Goal: Use online tool/utility: Utilize a website feature to perform a specific function

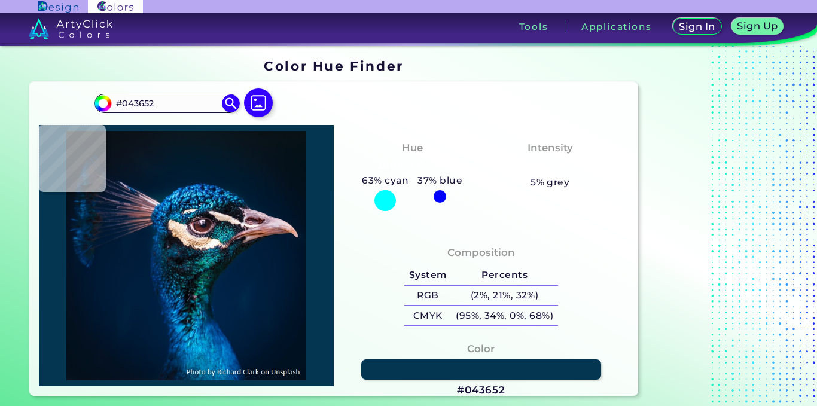
type input "#0e273d"
type input "#0E273D"
type input "#11203a"
type input "#11203A"
type input "#01162e"
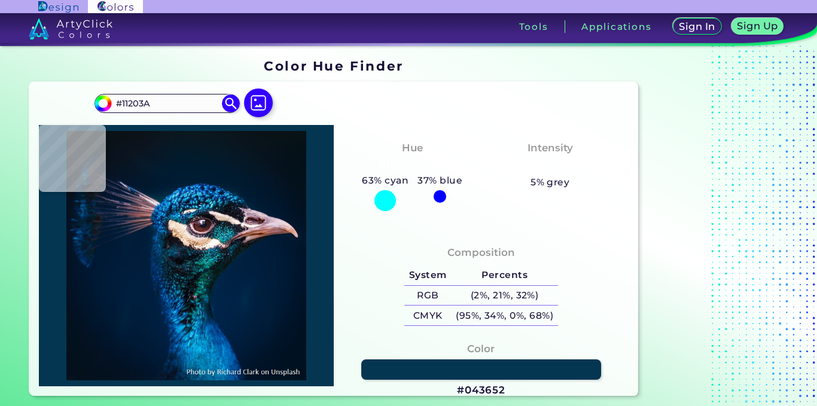
type input "#01162E"
type input "#15213b"
type input "#15213B"
type input "#07172d"
type input "#07172D"
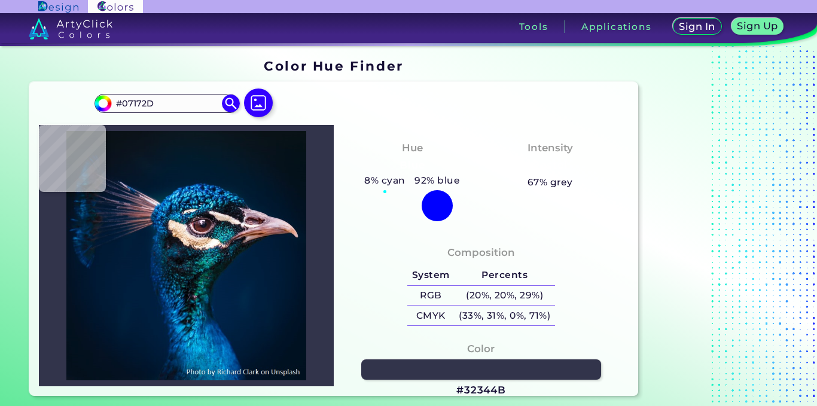
type input "#32344b"
type input "#32344B"
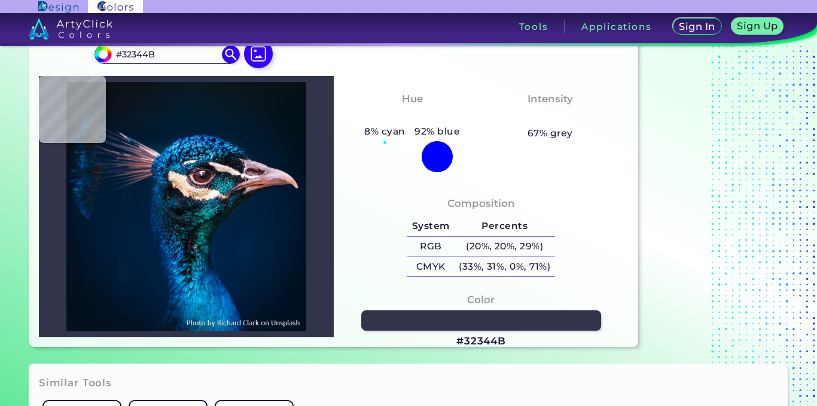
type input "#0e0e13"
type input "#0E0E13"
type input "#111b2e"
type input "#111B2E"
type input "#081831"
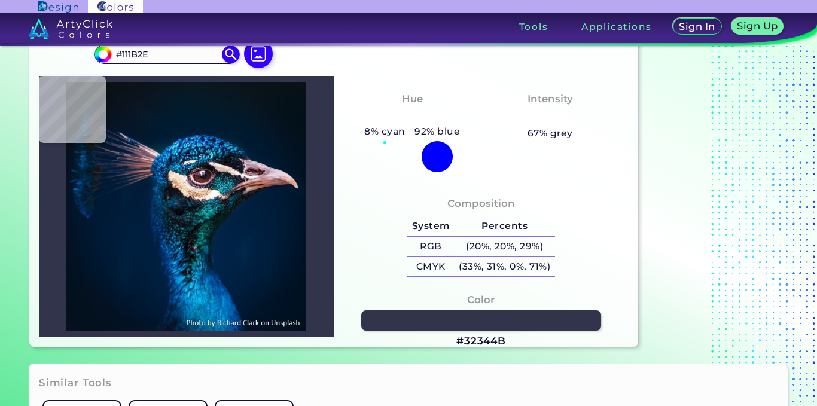
type input "#081831"
type input "#313b50"
type input "#313B50"
type input "#3c3d4d"
type input "#3C3D4D"
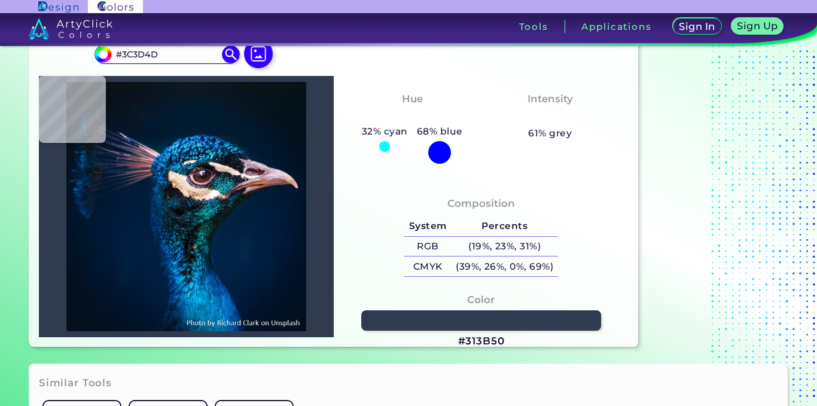
type input "#132136"
type input "#4f4958"
type input "#4F4958"
type input "#152337"
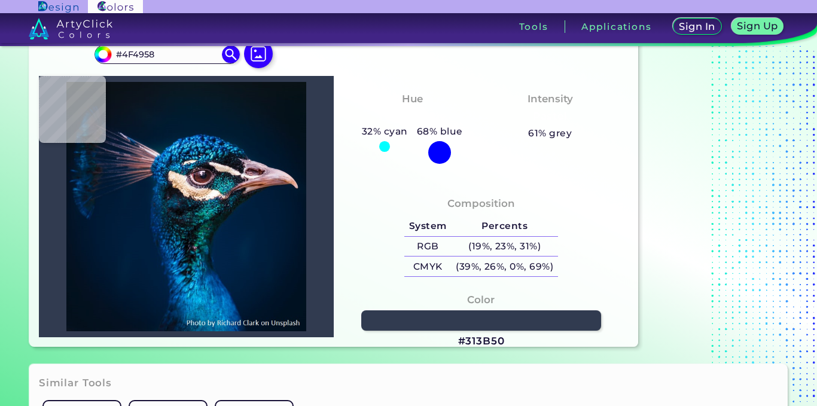
type input "#152337"
type input "#001e3a"
type input "#001E3A"
type input "#011c39"
type input "#011C39"
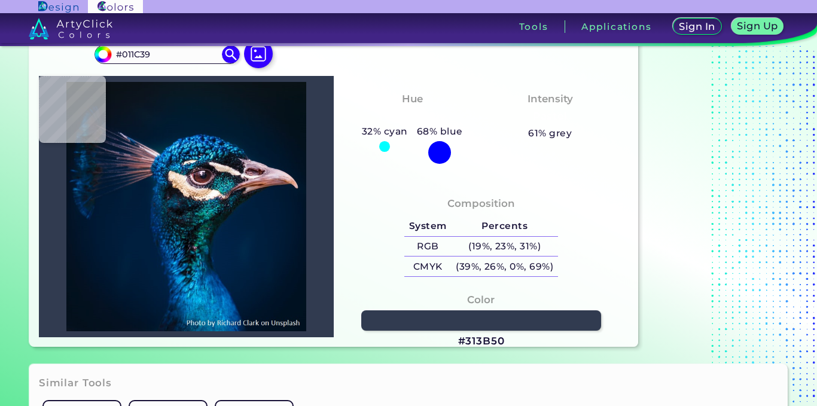
type input "#011c37"
type input "#011C37"
type input "#011c39"
type input "#011C39"
type input "#001e3a"
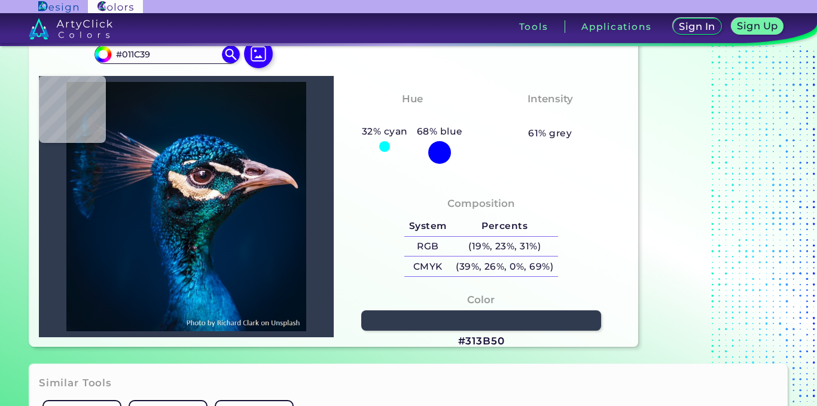
type input "#001E3A"
type input "#001f3c"
type input "#001F3C"
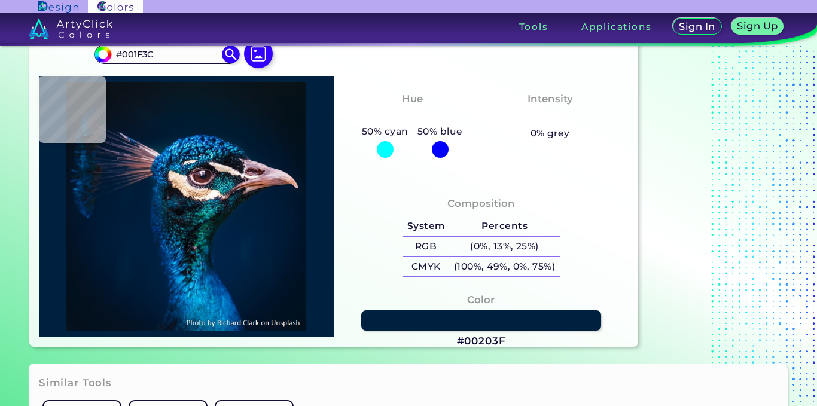
type input "#00203f"
type input "#00203F"
click at [150, 196] on div at bounding box center [186, 206] width 295 height 261
type input "#002243"
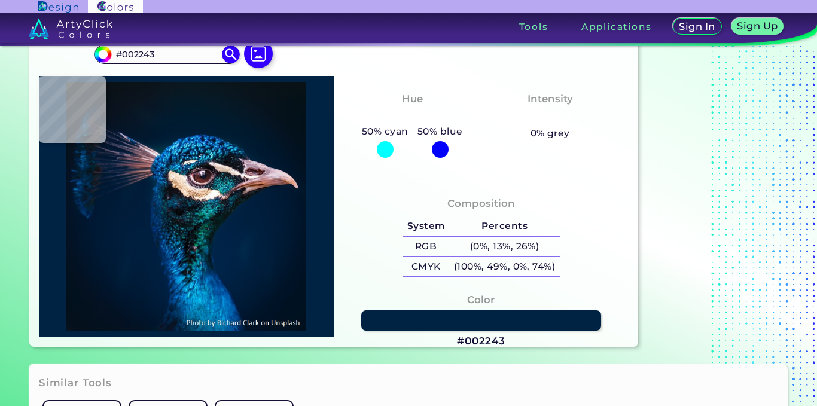
type input "#02356b"
type input "#02356B"
type input "#d0ac87"
type input "#D0AC87"
type input "#fef7f0"
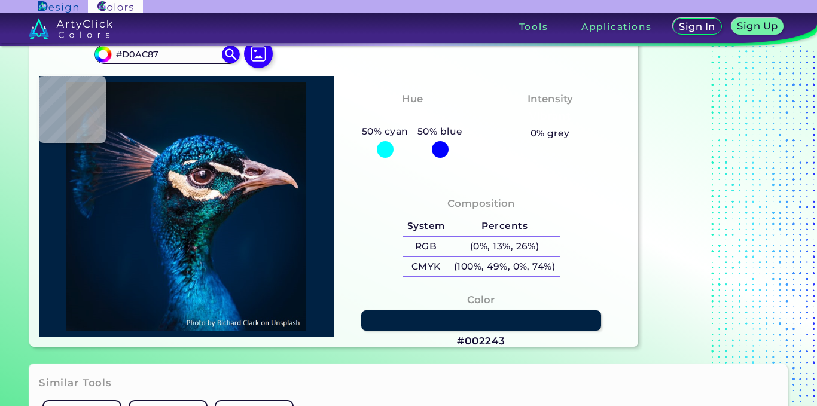
type input "#FEF7F0"
type input "#735867"
type input "#806073"
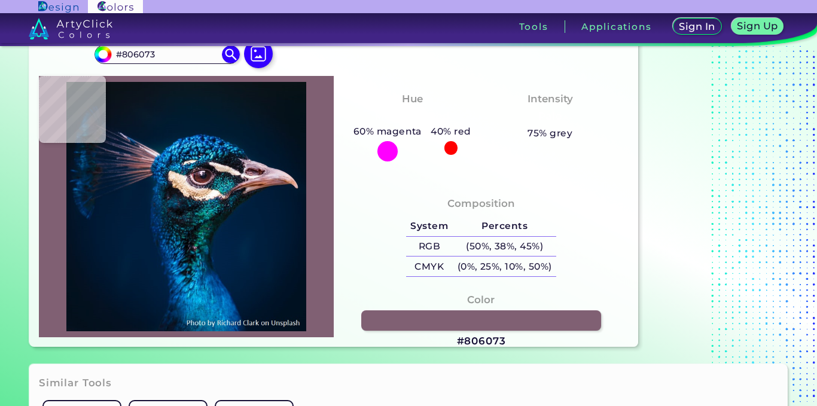
click at [188, 179] on img at bounding box center [186, 206] width 283 height 249
click at [190, 232] on img at bounding box center [186, 206] width 283 height 249
type input "#081925"
type input "#063a4d"
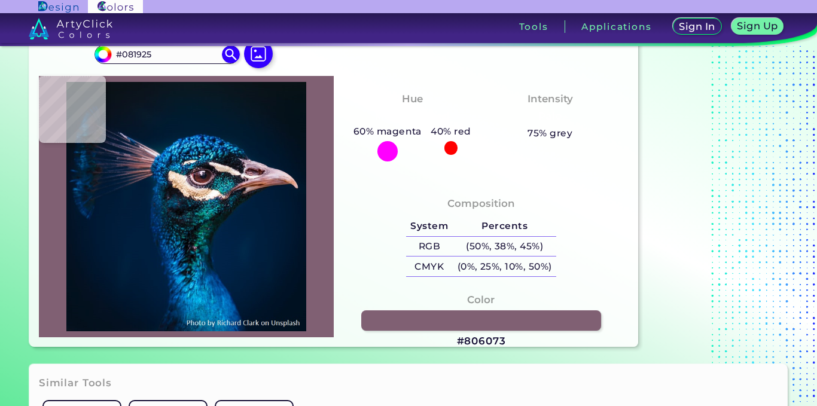
type input "#063A4D"
type input "#0c2e2e"
type input "#0C2E2E"
type input "#112831"
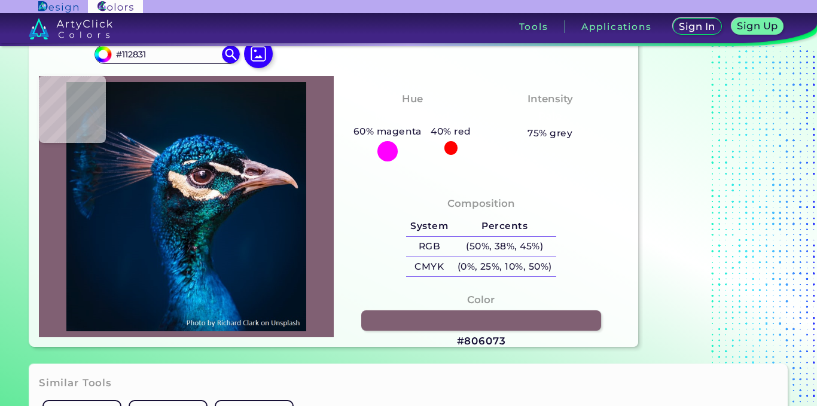
type input "#143841"
type input "#f4d9cd"
type input "#F4D9CD"
type input "#d2a678"
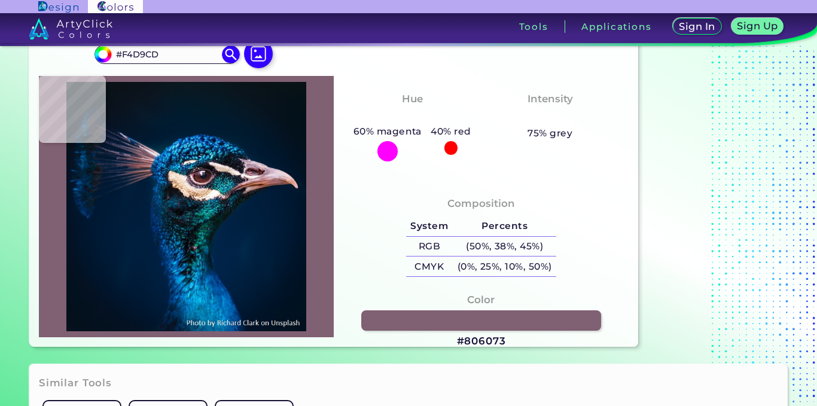
type input "#D2A678"
type input "#edcdb1"
type input "#EDCDB1"
type input "#e8d2c0"
type input "#E8D2C0"
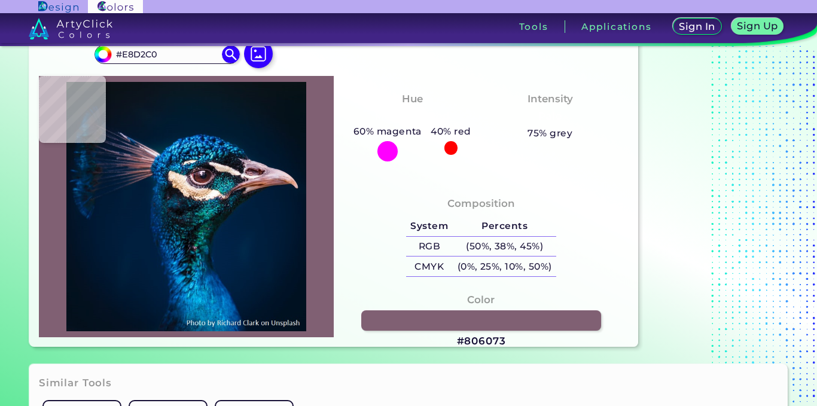
type input "#807a84"
type input "#807A84"
type input "#777486"
type input "#5f3f4c"
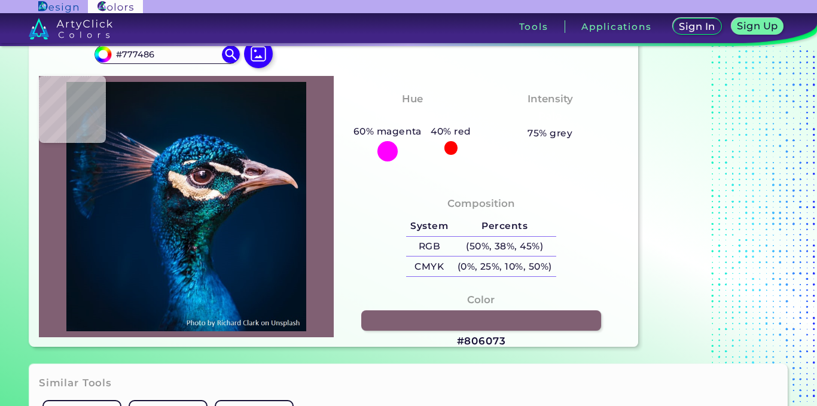
type input "#5F3F4C"
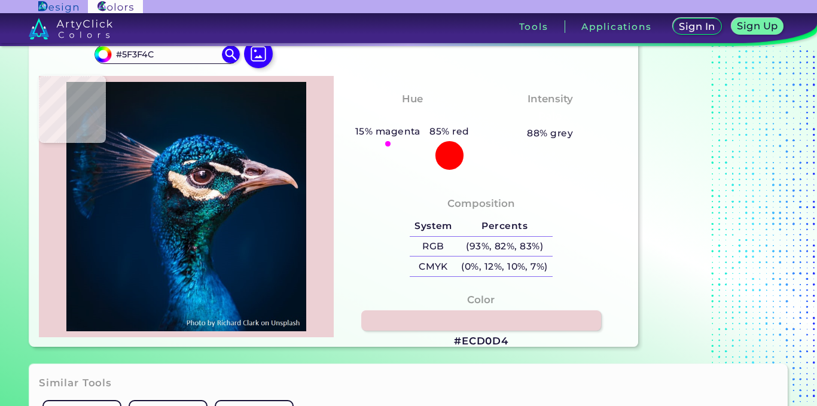
type input "#ecd0d4"
type input "#ECD0D4"
type input "#673130"
type input "#6d322a"
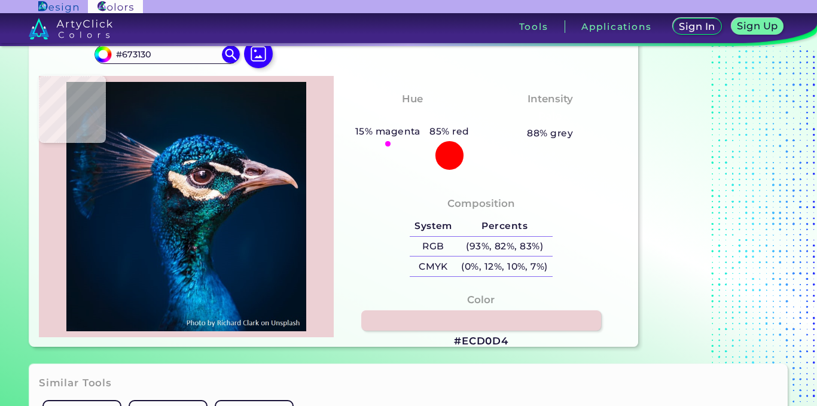
type input "#6D322A"
type input "#6f322b"
type input "#6F322B"
type input "#6c302d"
type input "#6C302D"
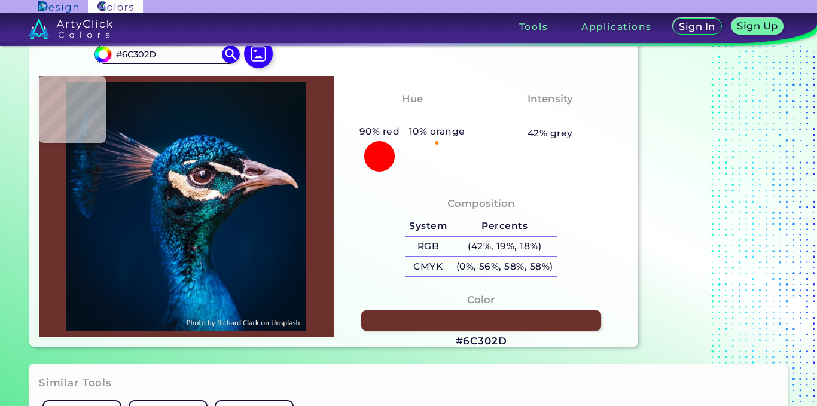
type input "#5d2827"
type input "#5D2827"
type input "#4f2123"
type input "#4F2123"
type input "#421f23"
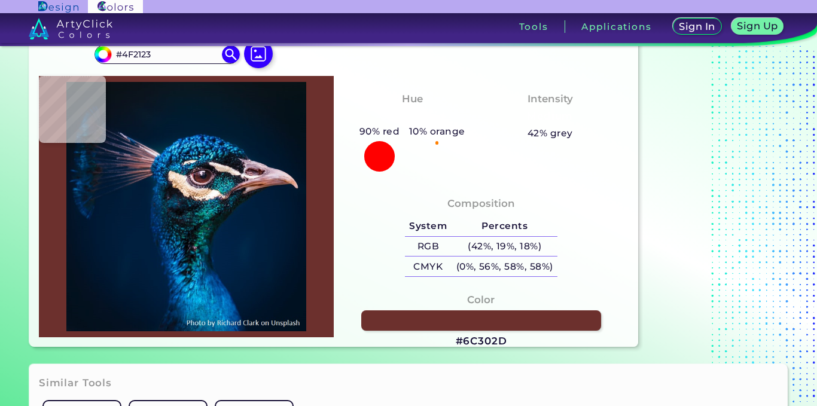
type input "#421F23"
type input "#3c2025"
type input "#3C2025"
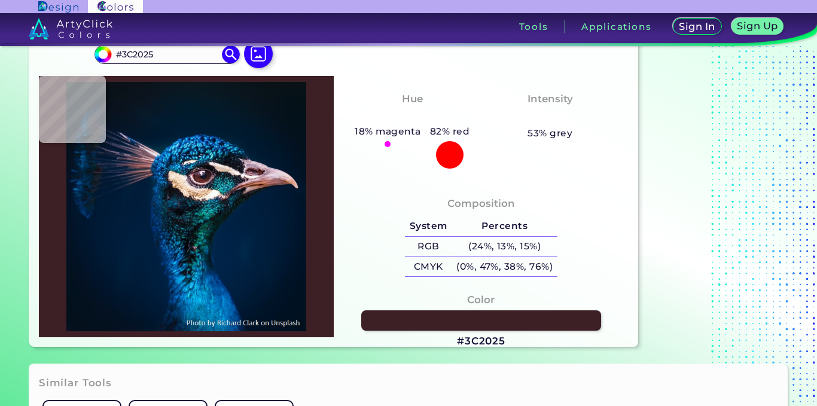
type input "#381f27"
type input "#381F27"
type input "#331c27"
type input "#331C27"
type input "#3b2f3e"
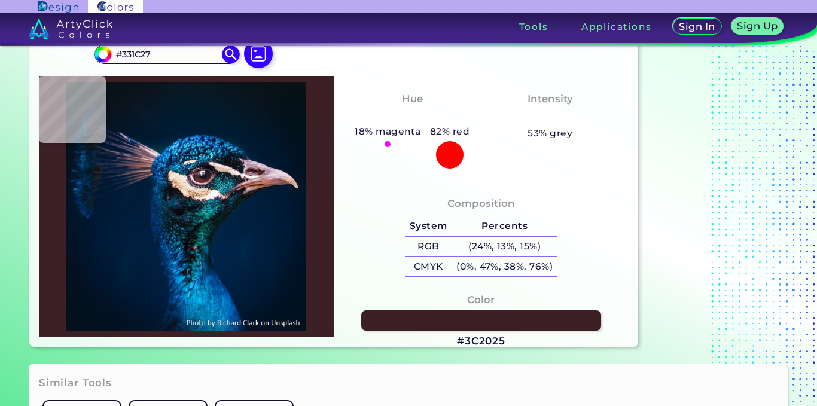
type input "#3B2F3E"
type input "#6c596c"
type input "#6C596C"
type input "#ecd6ea"
type input "#ECD6EA"
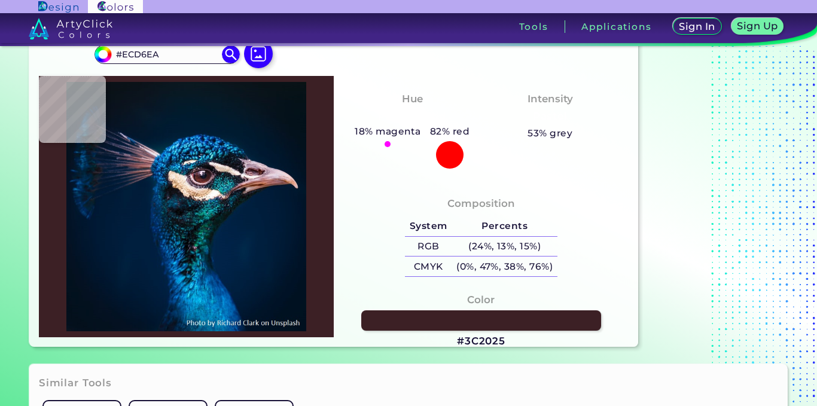
type input "#eed3e9"
type input "#EED3E9"
type input "#dec6e2"
type input "#DEC6E2"
type input "#b9a8be"
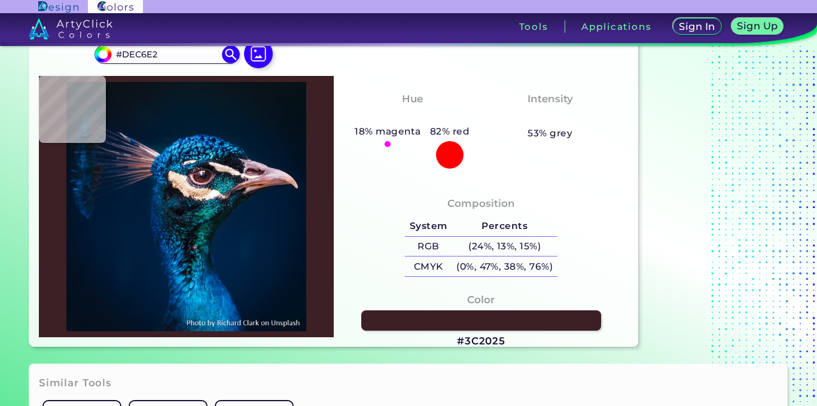
type input "#B9A8BE"
type input "#1f0f1b"
type input "#1F0F1B"
type input "#3a232b"
type input "#3A232B"
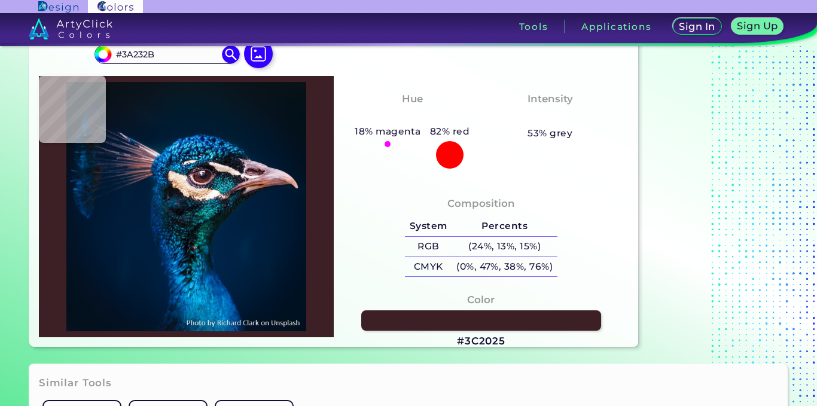
type input "#52323f"
type input "#52323F"
type input "#775766"
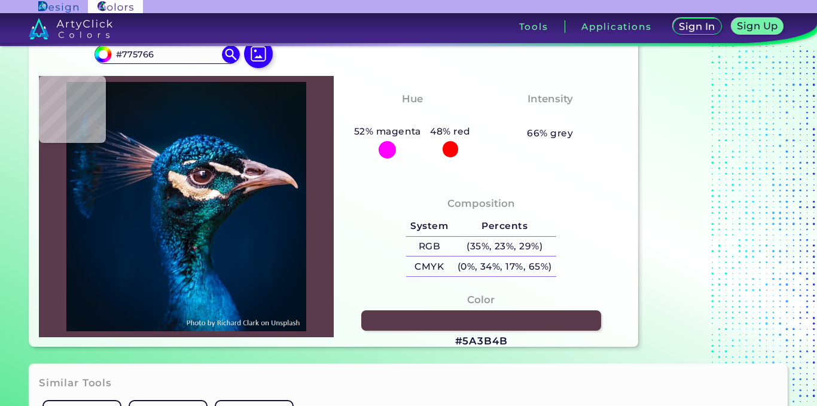
type input "#5a3b4b"
type input "#5A3B4B"
type input "#381f30"
type input "#381F30"
type input "#594e5a"
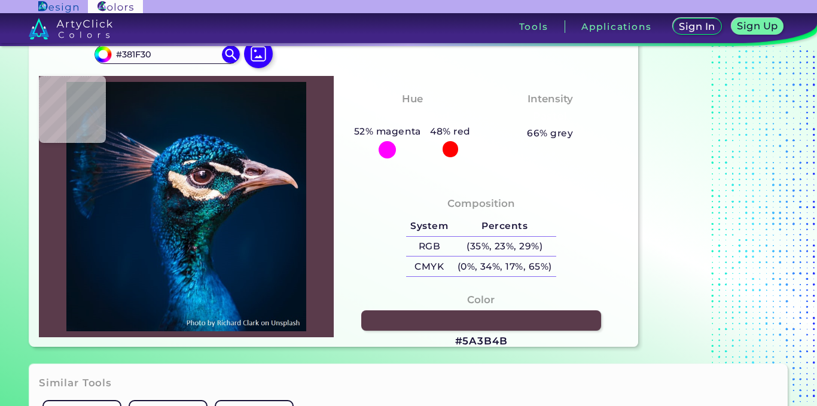
type input "#594E5A"
type input "#4d424d"
type input "#4D424D"
type input "#4c414b"
type input "#4C414B"
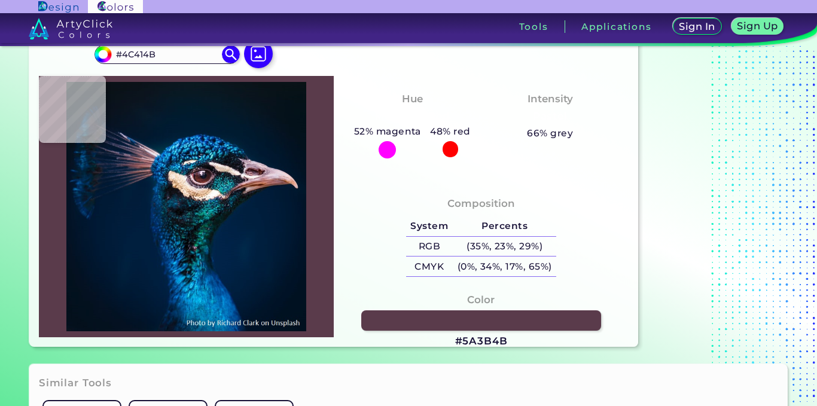
type input "#4e424b"
type input "#4E424B"
type input "#31252e"
type input "#31252E"
type input "#14131b"
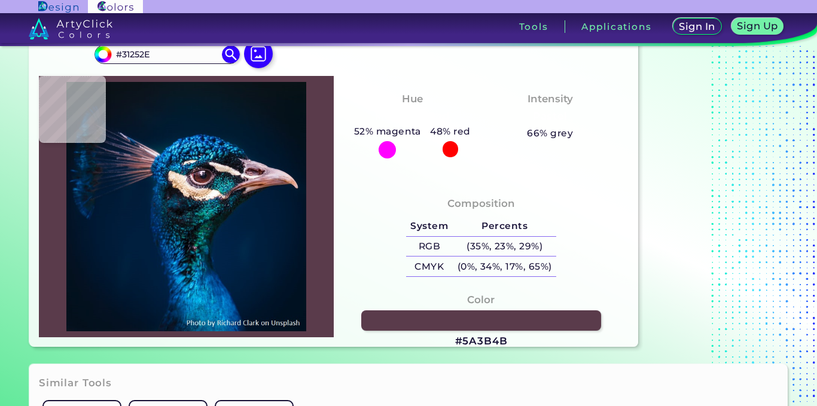
type input "#14131B"
type input "#16141a"
type input "#16141A"
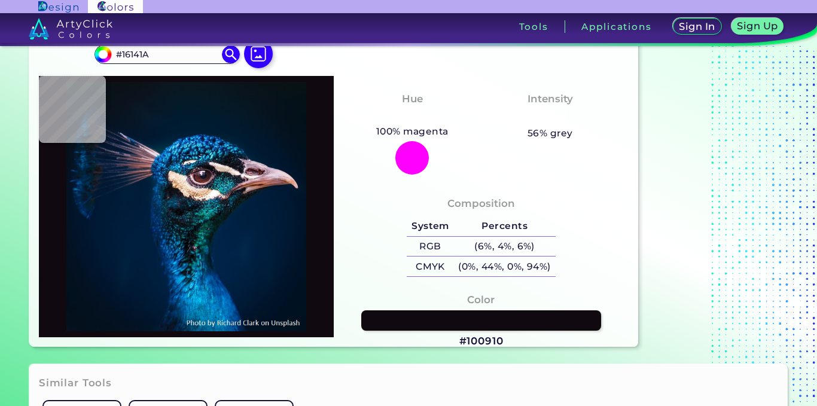
type input "#100910"
type input "#07060b"
type input "#07060B"
type input "#52515c"
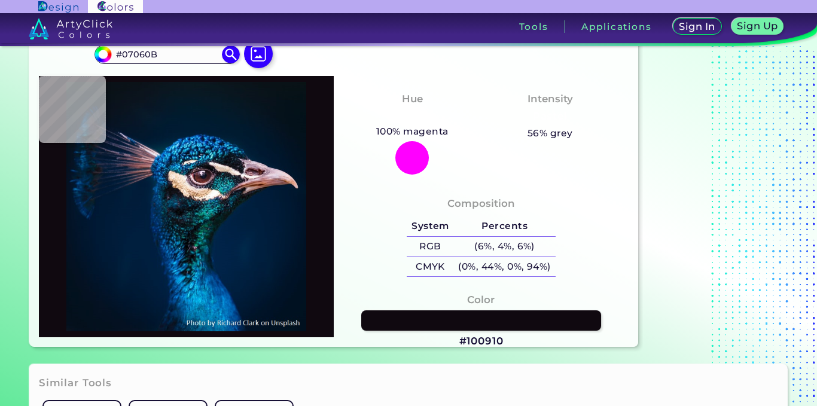
type input "#52515C"
type input "#221e2c"
type input "#221E2C"
type input "#362b39"
type input "#362B39"
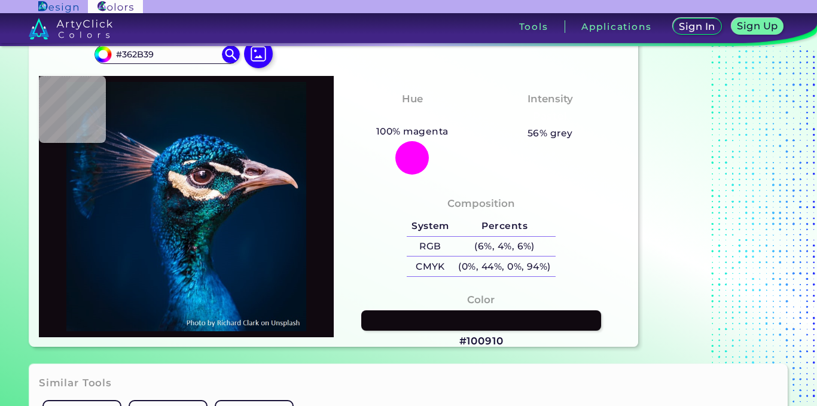
type input "#2b212a"
type input "#2B212A"
type input "#22161e"
type input "#22161E"
type input "#261d1f"
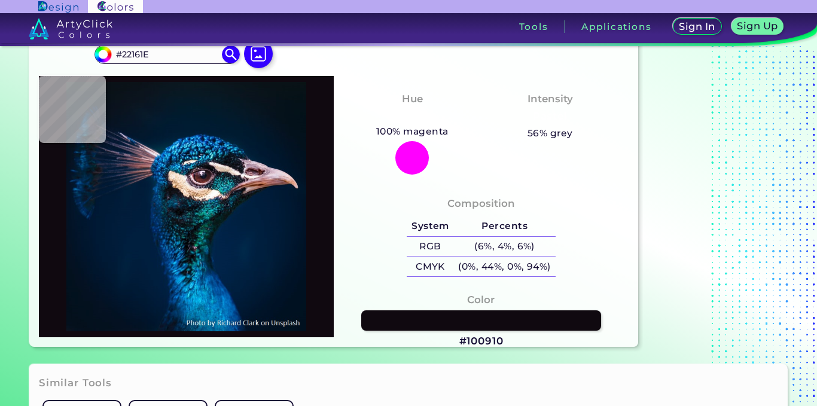
type input "#261D1F"
type input "#0e1318"
type input "#0E1318"
type input "#16151d"
type input "#16151D"
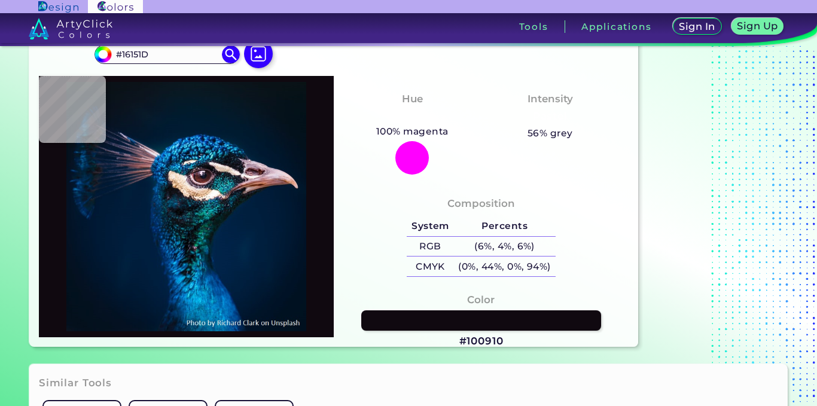
type input "#081118"
type input "#36545c"
type input "#36545C"
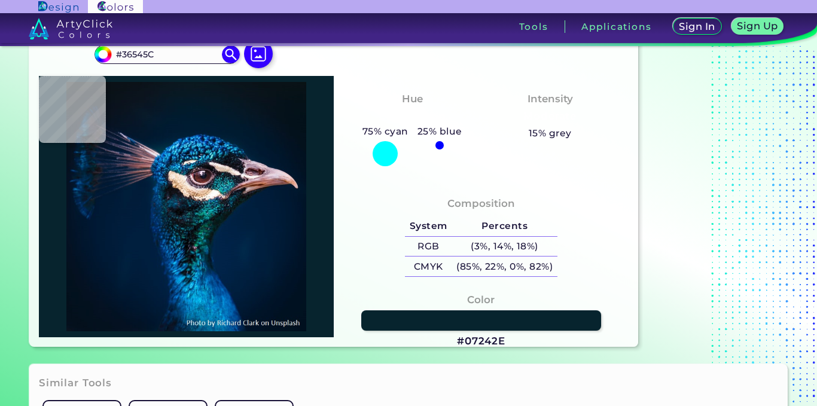
type input "#07242e"
type input "#07242E"
type input "#33a5b0"
type input "#33A5B0"
type input "#0c3448"
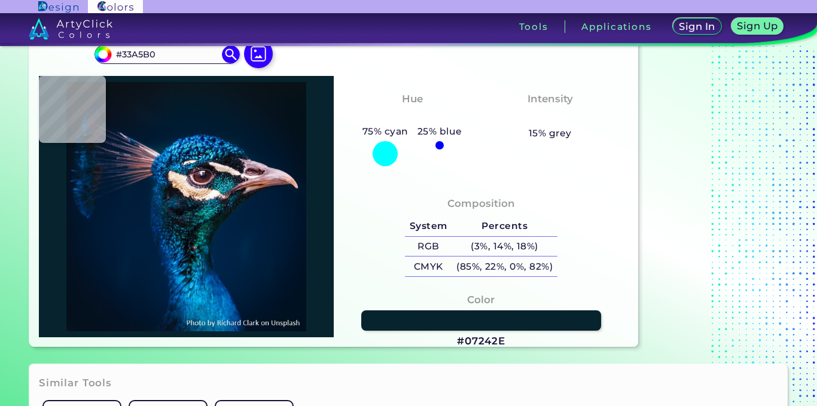
type input "#0C3448"
type input "#0f5669"
type input "#0F5669"
type input "#4dc7cc"
type input "#4DC7CC"
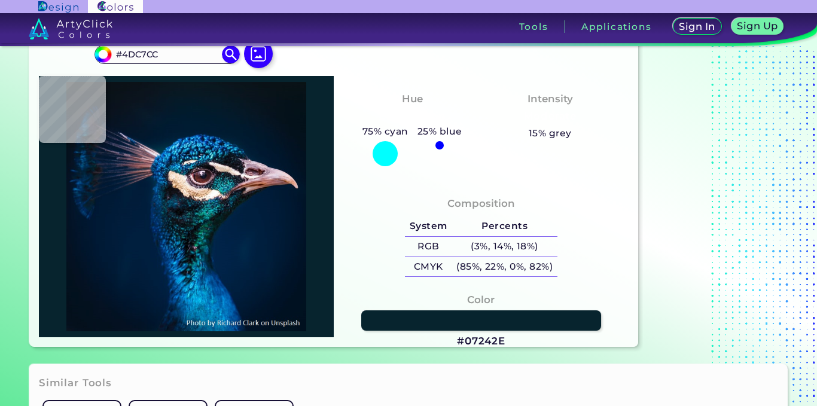
type input "#08475f"
type input "#08475F"
type input "#0e9f9e"
type input "#0E9F9E"
type input "#1caab0"
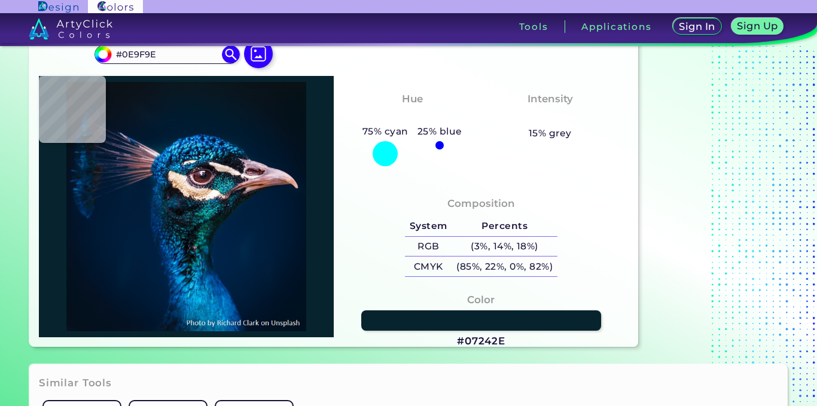
type input "#1CAAB0"
type input "#045c56"
type input "#045C56"
type input "#f8e8e5"
type input "#F8E8E5"
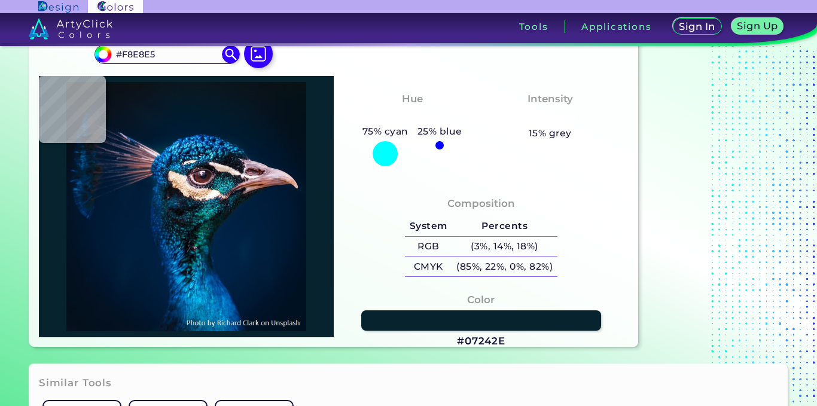
type input "#6e5b6d"
type input "#6E5B6D"
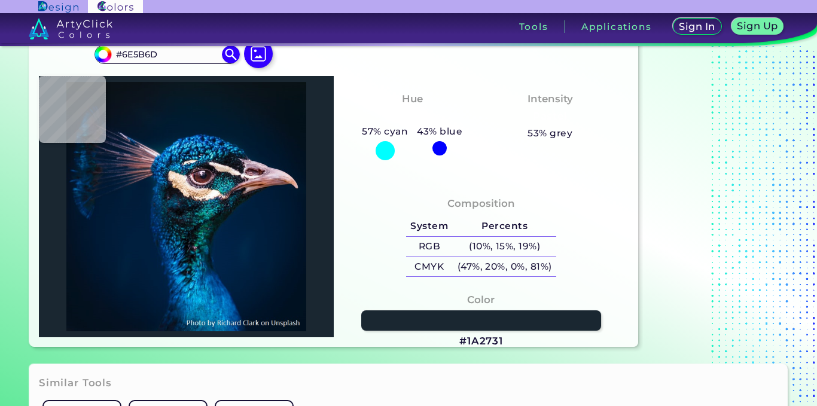
type input "#1a2731"
type input "#1A2731"
type input "#214a46"
type input "#214A46"
type input "#002c39"
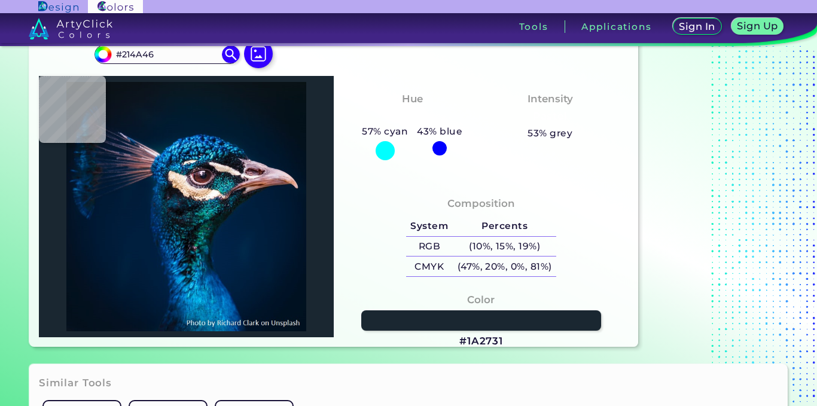
type input "#002C39"
type input "#106170"
type input "#013f4e"
type input "#013F4E"
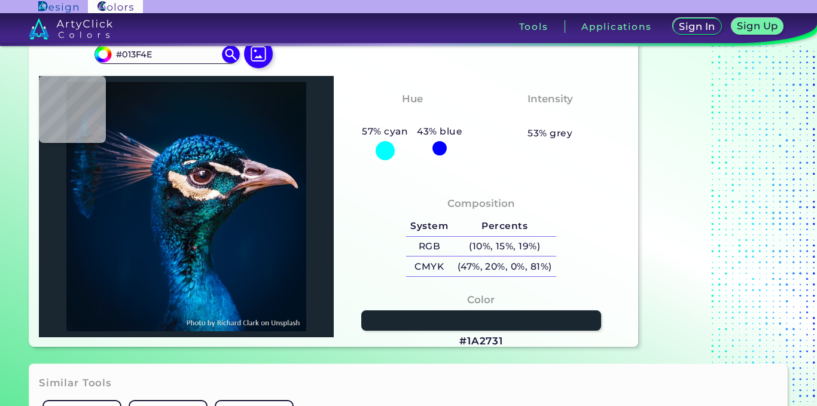
type input "#084760"
type input "#0e4a57"
type input "#0E4A57"
type input "#104c58"
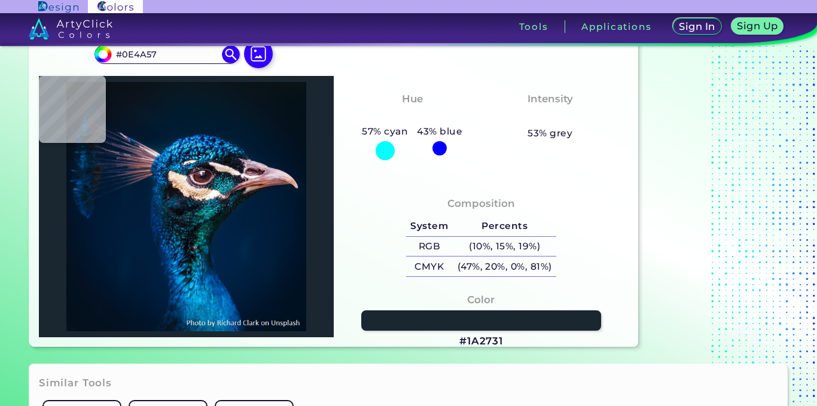
type input "#104C58"
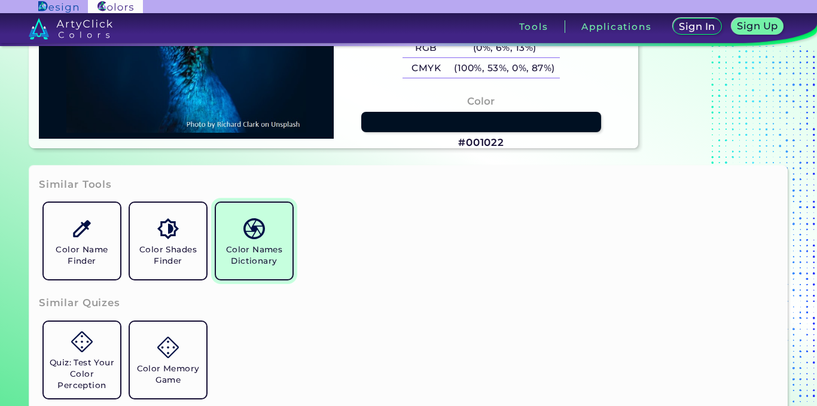
scroll to position [0, 0]
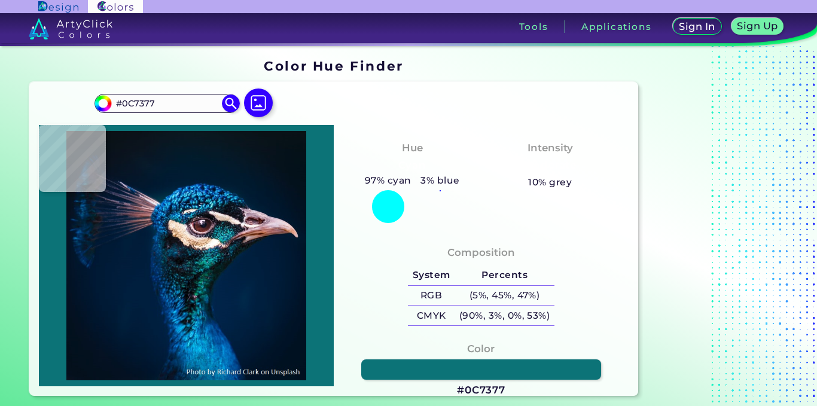
click at [210, 263] on img at bounding box center [186, 255] width 283 height 249
drag, startPoint x: 302, startPoint y: 174, endPoint x: 302, endPoint y: 163, distance: 11.4
click at [302, 163] on img at bounding box center [186, 255] width 283 height 249
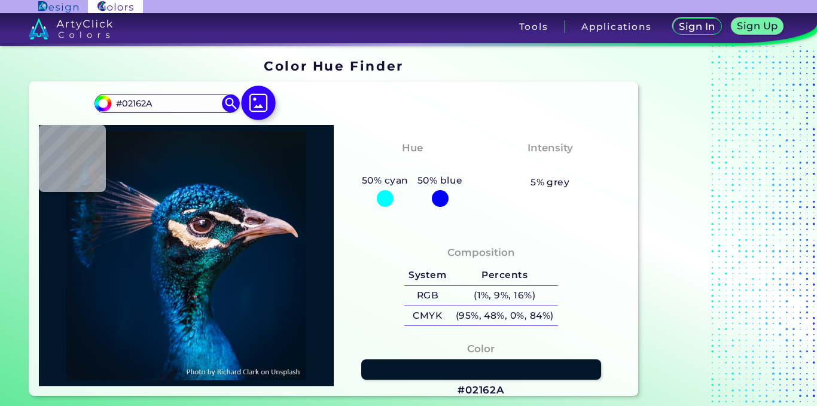
click at [243, 99] on img at bounding box center [259, 103] width 35 height 35
click at [0, 0] on input "file" at bounding box center [0, 0] width 0 height 0
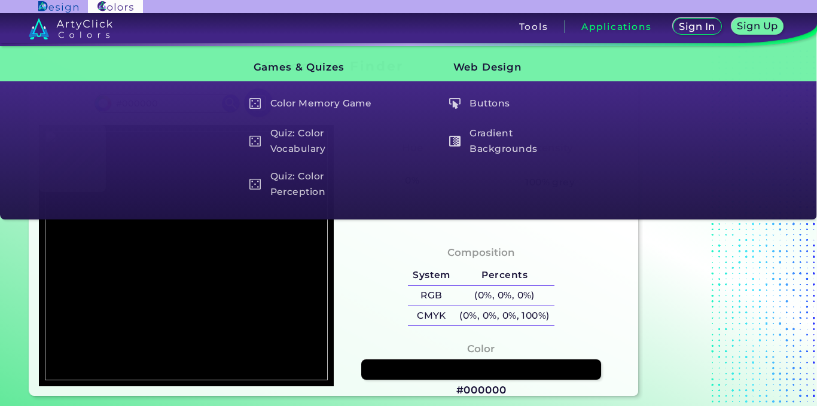
click at [627, 287] on div "Composition System Percents RGB (0%, 0%, 0%) CMYK (0%, 0%, 0%, 100%) Color" at bounding box center [481, 308] width 295 height 157
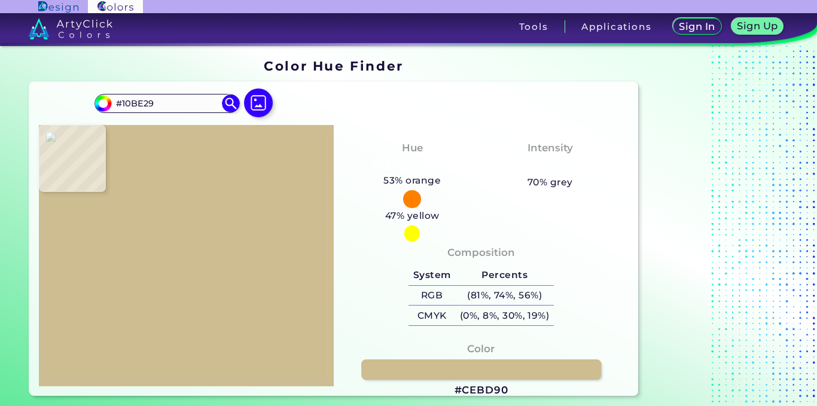
scroll to position [1, 0]
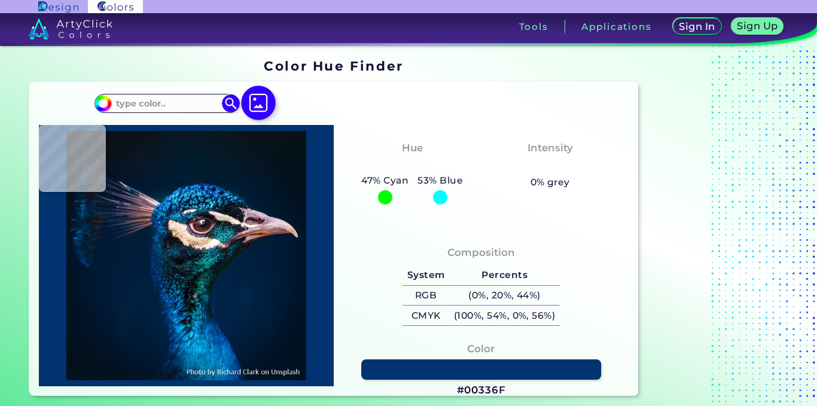
click at [260, 100] on img at bounding box center [259, 103] width 35 height 35
click at [0, 0] on input "file" at bounding box center [0, 0] width 0 height 0
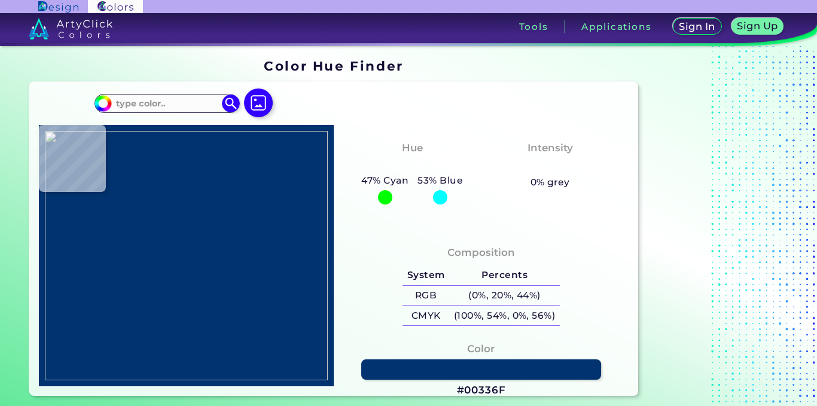
type input "#000000"
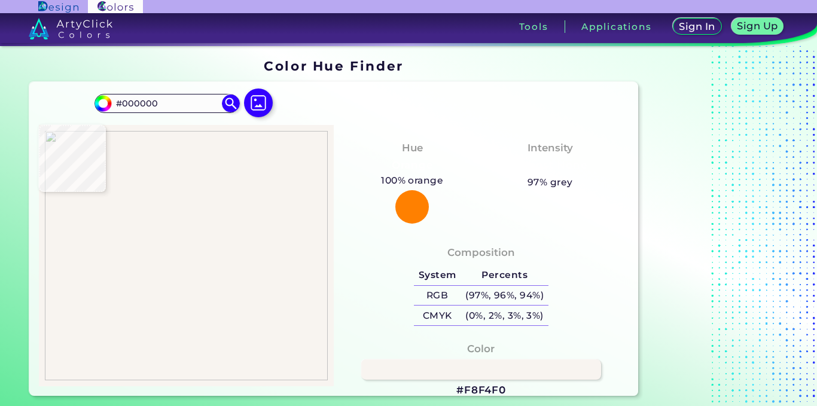
type input "#f8f4f0"
type input "#F8F4F0"
type input "#f3f3f2"
type input "#F3F3F2"
type input "#fcfbf9"
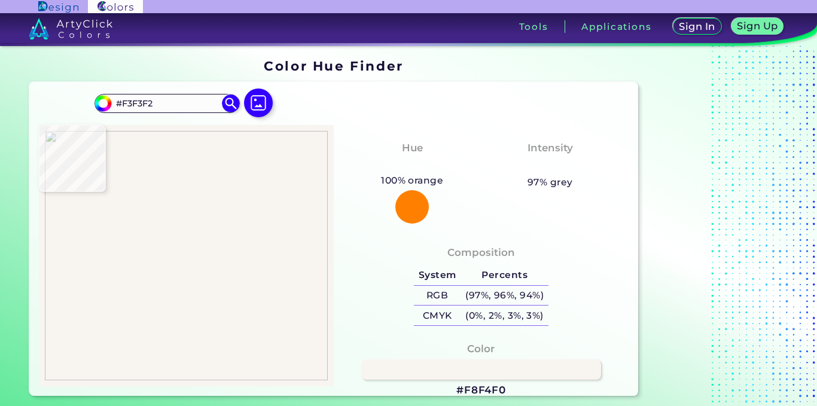
type input "#FCFBF9"
type input "#999999"
type input "#6d758d"
type input "#6D758D"
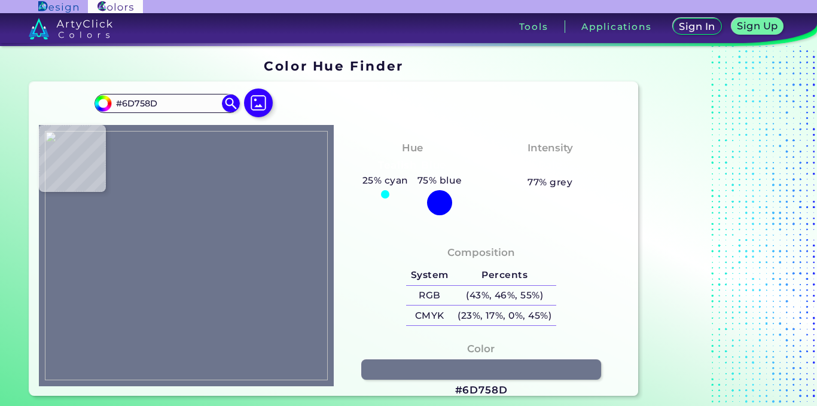
type input "#000000"
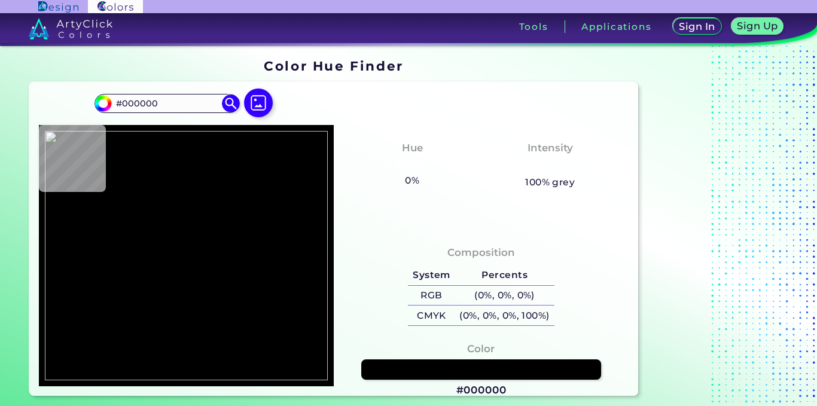
type input "#6d758d"
type input "#6D758D"
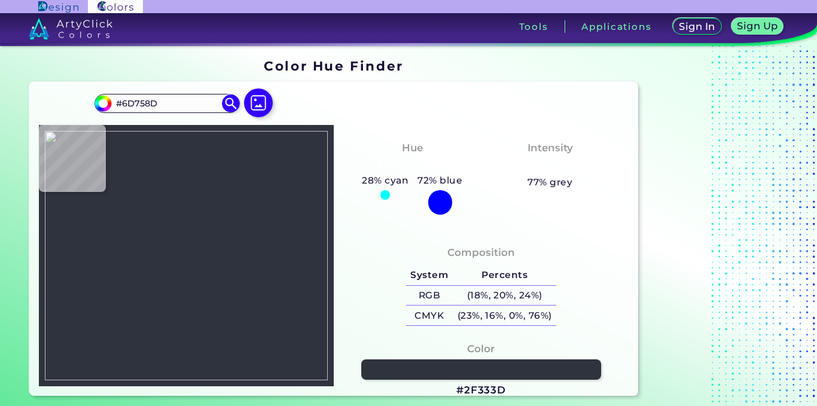
type input "#2f333d"
type input "#2F333D"
type input "#000000"
type input "#5d6e86"
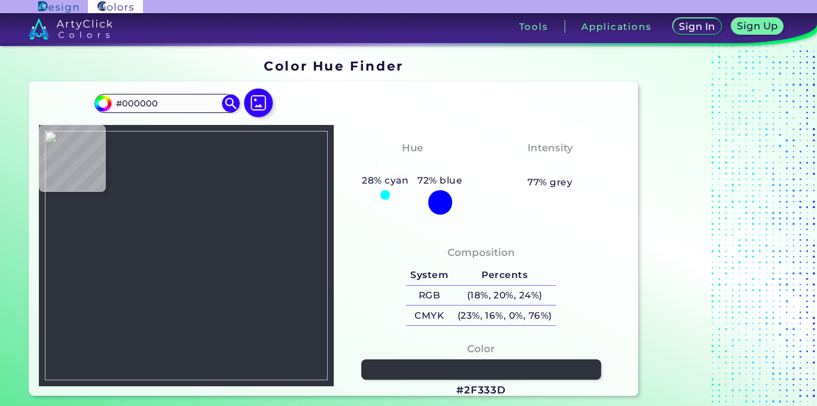
type input "#5D6E86"
type input "#f8f4f0"
type input "#F8F4F0"
type input "#000000"
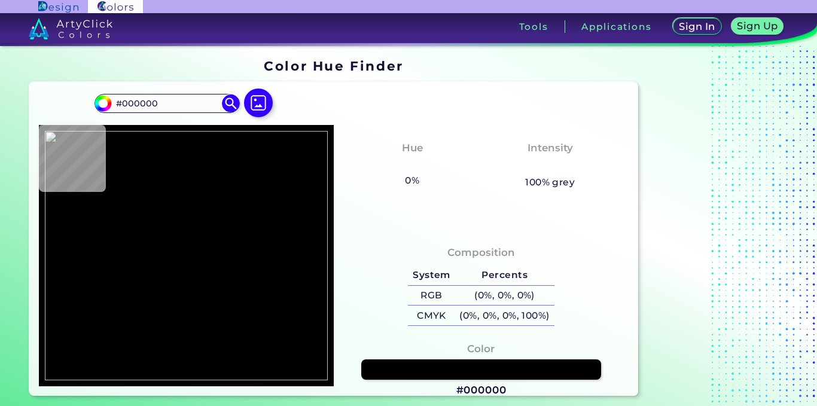
type input "#ffffff"
type input "#FFFFFF"
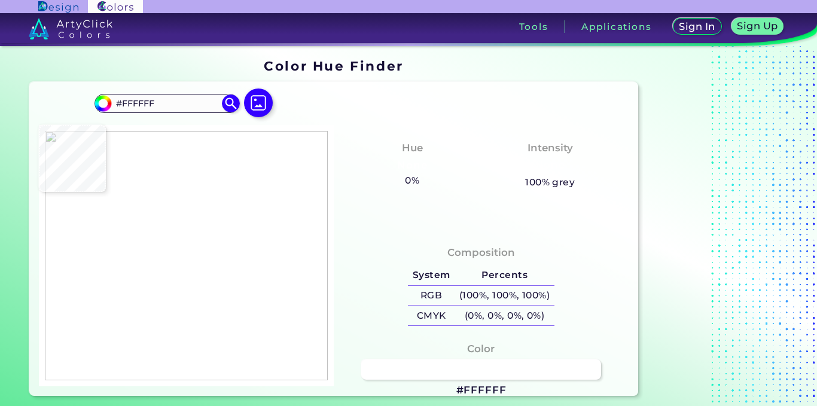
type input "#8693a3"
type input "#8693A3"
type input "#4a4284"
type input "#4A4284"
type input "#ffffff"
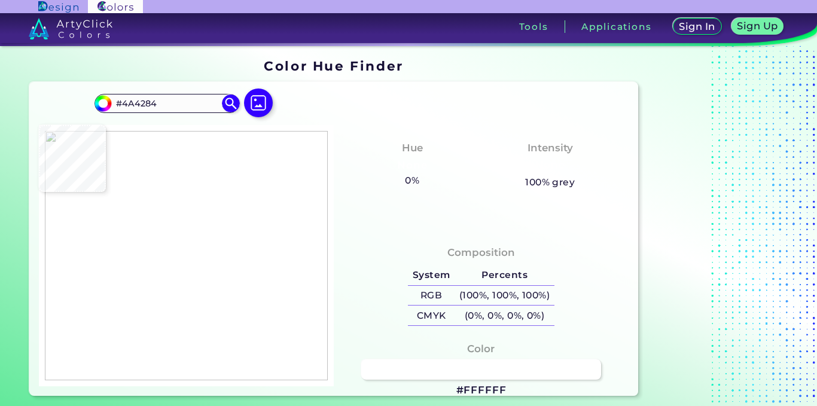
type input "#FFFFFF"
type input "#99b1fb"
type input "#99B1FB"
type input "#ffffff"
type input "#FFFFFF"
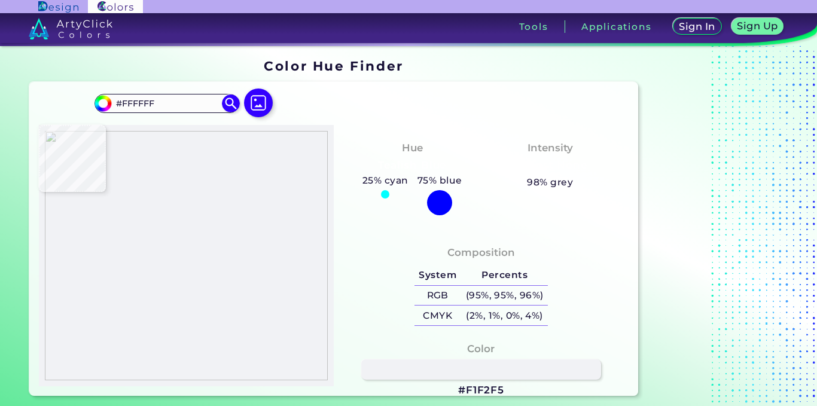
type input "#f1f2f5"
type input "#F1F2F5"
type input "#787878"
type input "#3e4145"
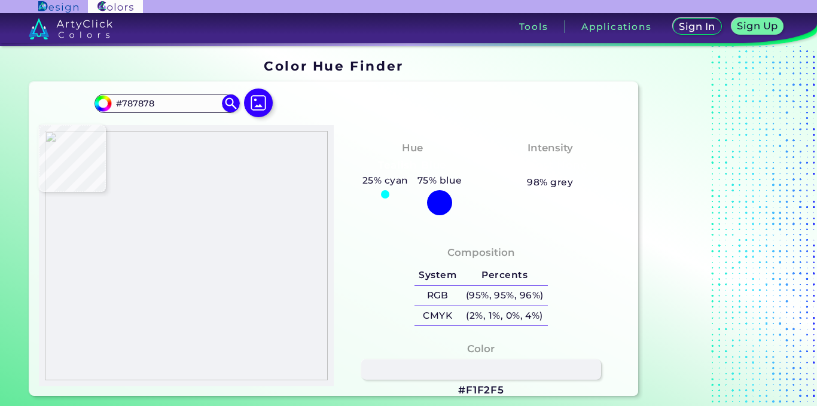
type input "#3E4145"
type input "#3c3c3c"
type input "#3C3C3C"
type input "#ffffff"
type input "#FFFFFF"
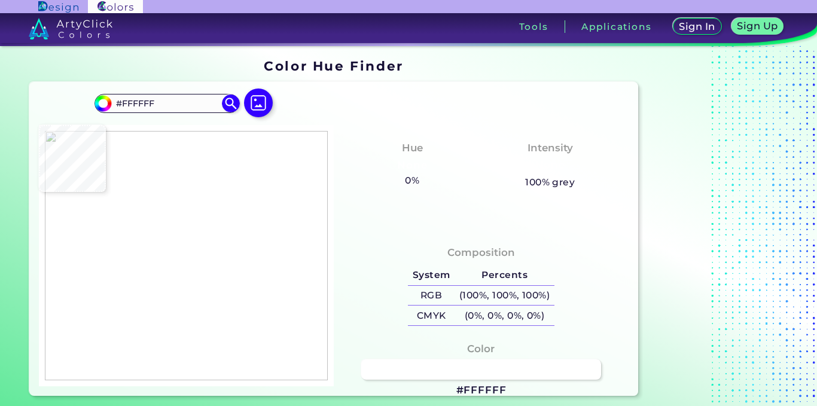
type input "#066cff"
type input "#066CFF"
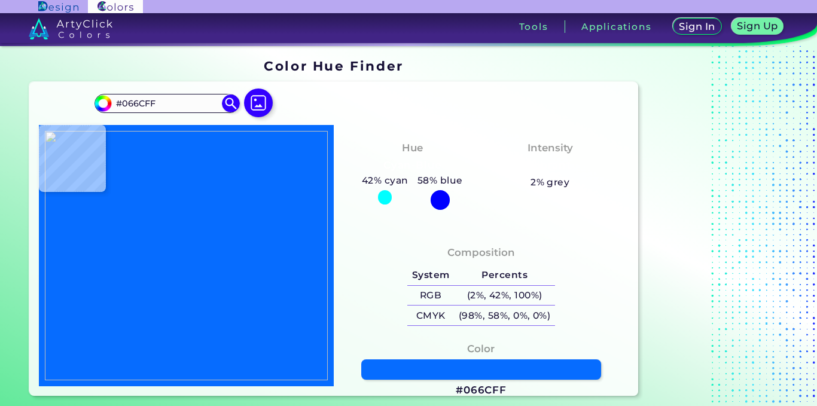
type input "#0069ff"
type input "#0069FF"
type input "#000000"
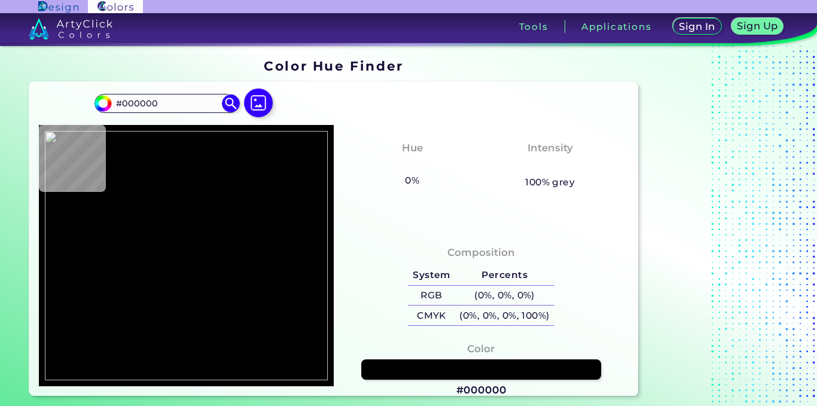
type input "#0069ff"
type input "#0069FF"
type input "#bfd9ff"
type input "#BFD9FF"
type input "#3c3c3c"
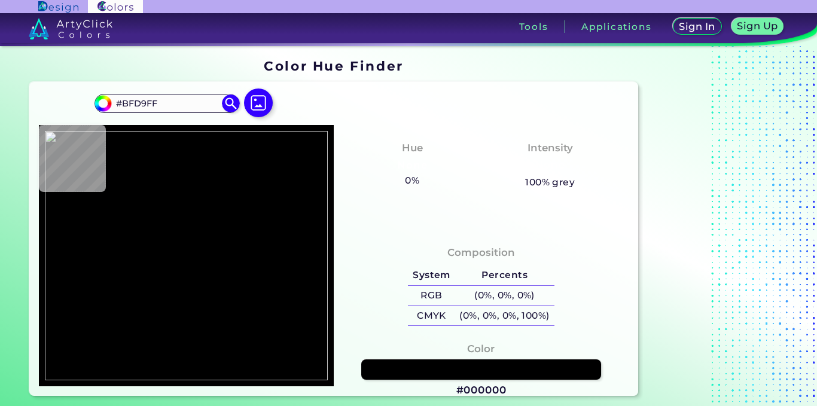
type input "#3C3C3C"
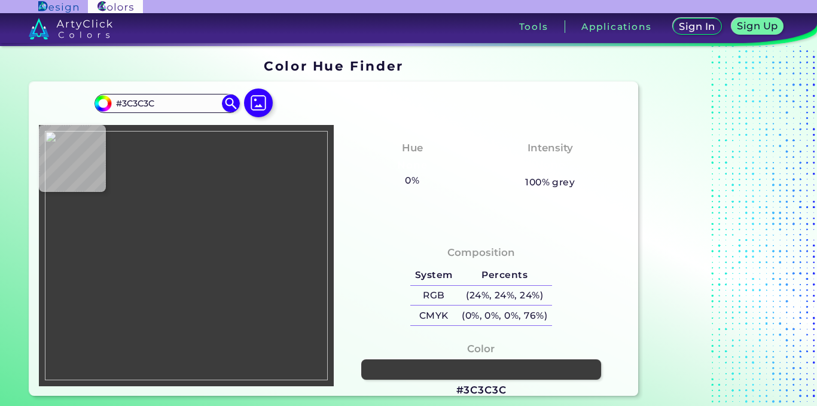
type input "#3f4348"
type input "#3F4348"
type input "#3b4045"
type input "#3B4045"
type input "#3c3c3c"
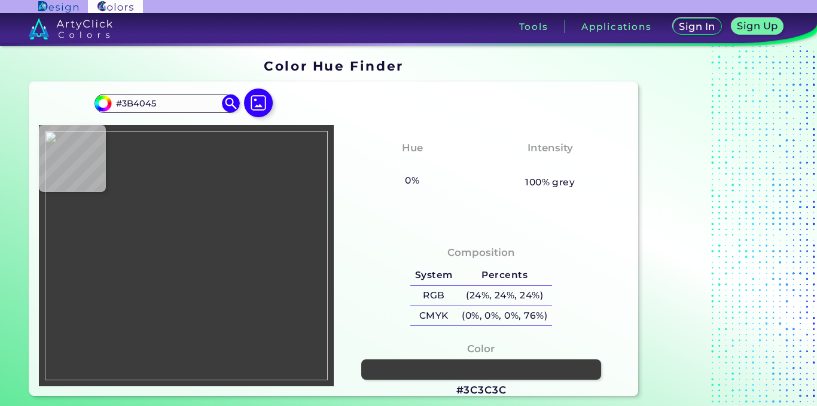
type input "#3C3C3C"
type input "#f8f4f0"
type input "#F8F4F0"
type input "#000000"
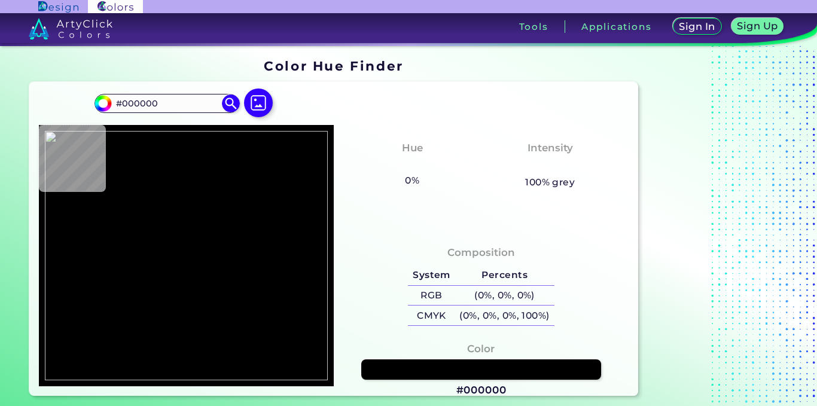
type input "#a71c1c"
type input "#A71C1C"
type input "#f8f4f0"
type input "#F8F4F0"
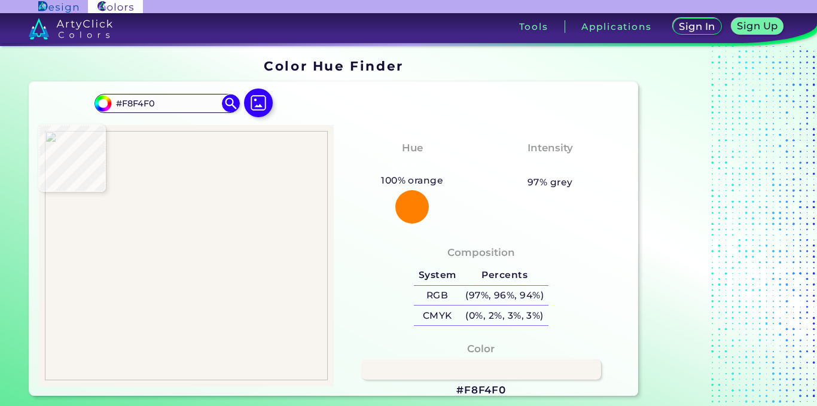
type input "#646875"
type input "#f8f4f0"
type input "#F8F4F0"
type input "#6d758d"
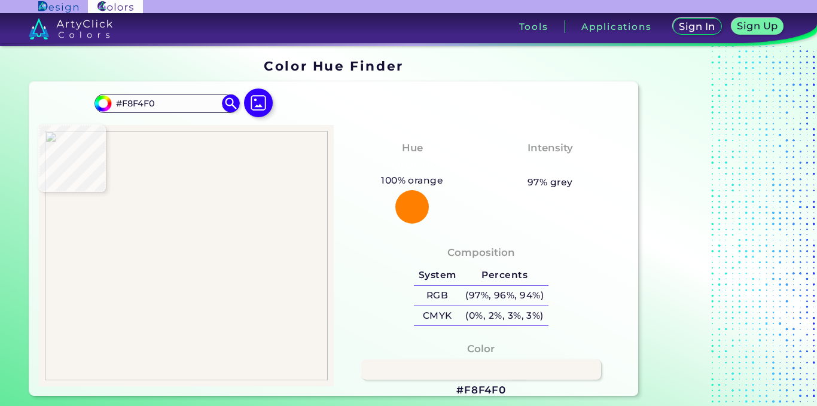
type input "#6D758D"
type input "#ffffff"
type input "#FFFFFF"
type input "#000000"
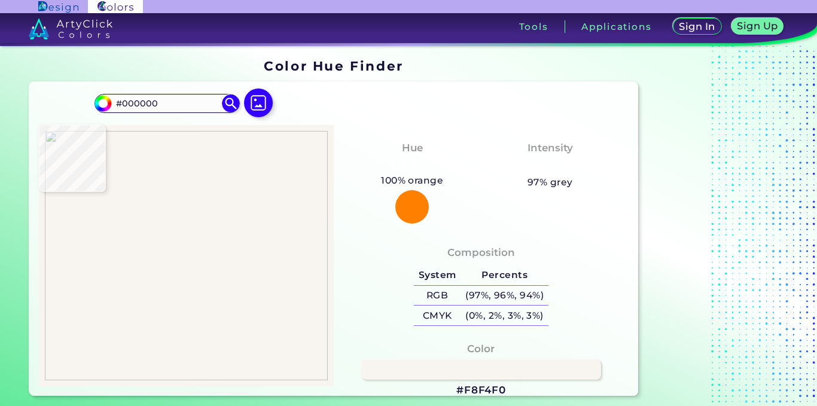
type input "#f8f4f0"
type input "#F8F4F0"
type input "#ffffff"
type input "#FFFFFF"
type input "#cdd2d9"
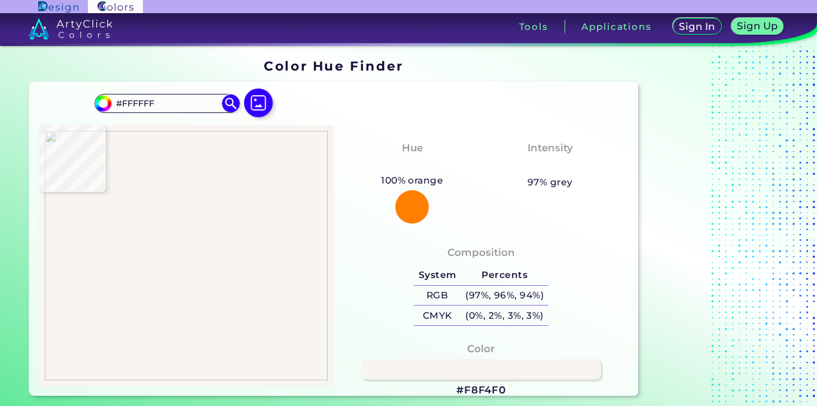
type input "#CDD2D9"
type input "#ffffff"
type input "#FFFFFF"
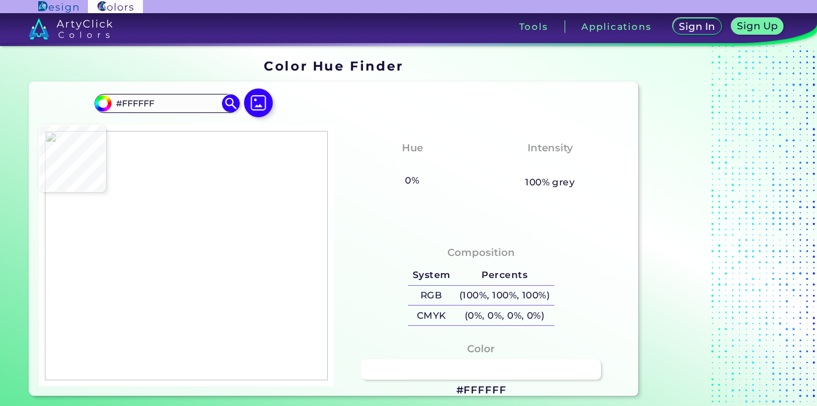
type input "#d9dbdc"
type input "#D9DBDC"
type input "#979b9f"
type input "#979B9F"
type input "#dbddde"
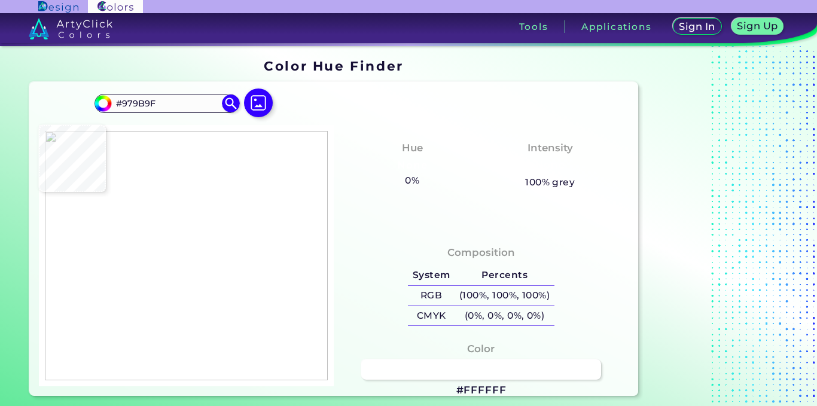
type input "#DBDDDE"
type input "#ffffff"
type input "#FFFFFF"
type input "#f1f1f2"
type input "#F1F1F2"
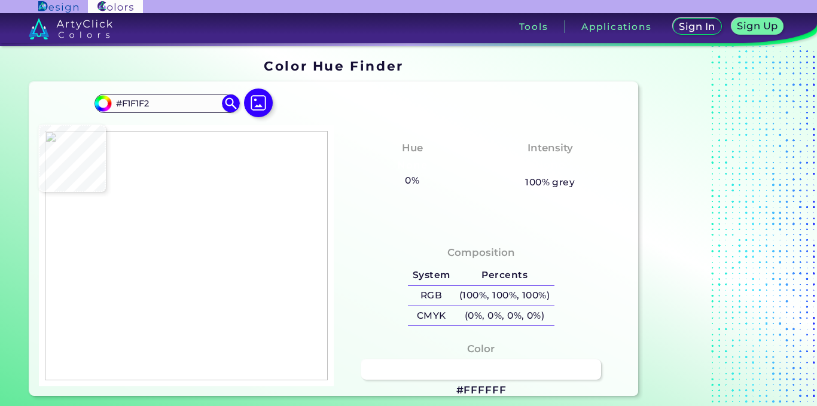
type input "#b4b7bb"
type input "#B4B7BB"
type input "#ababab"
type input "#ABABAB"
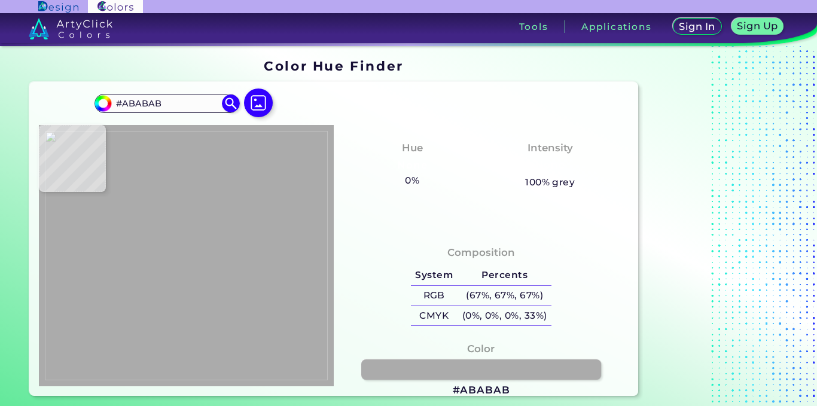
type input "#aaaaaa"
type input "#AAAAAA"
type input "#ffffff"
type input "#FFFFFF"
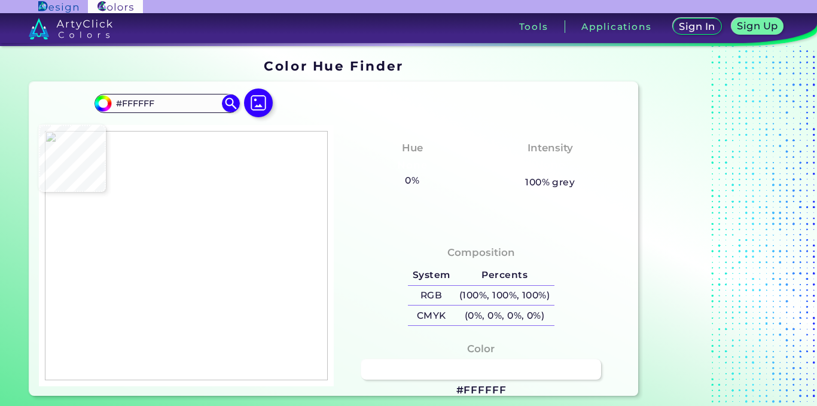
type input "#90e2d7"
type input "#90E2D7"
type input "#13e1be"
type input "#13E1BE"
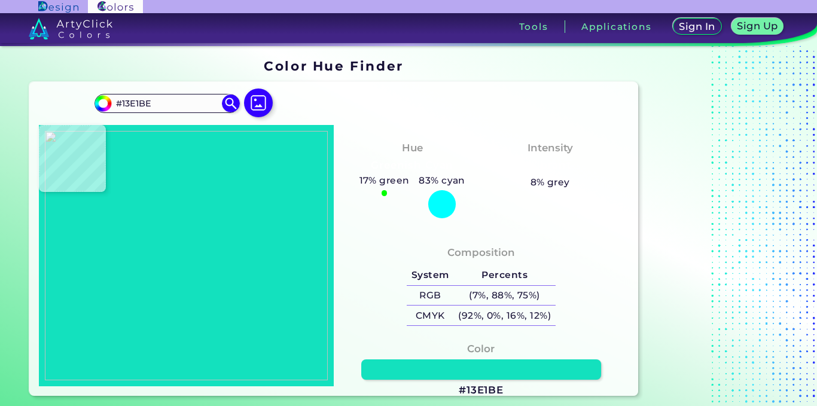
type input "#1f9e9d"
type input "#1F9E9D"
type input "#10aea6"
type input "#10AEA6"
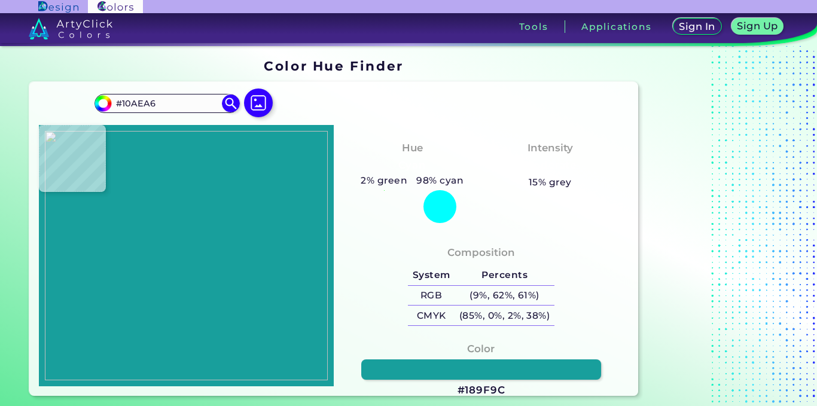
type input "#189f9c"
type input "#189F9C"
type input "#128371"
type input "#0c816e"
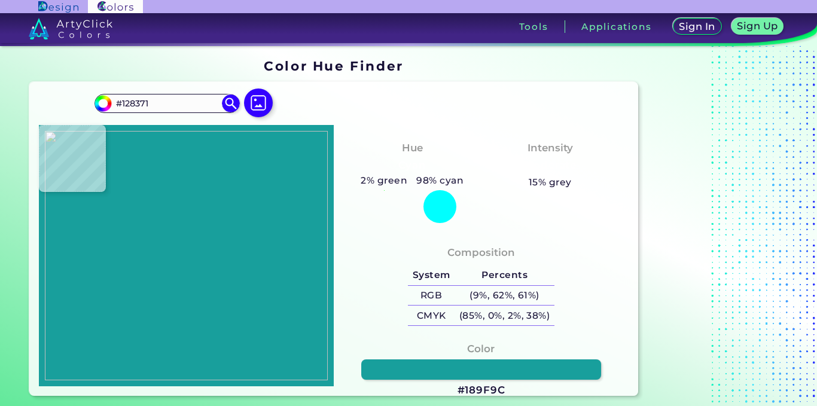
type input "#0C816E"
type input "#77dc60"
type input "#77DC60"
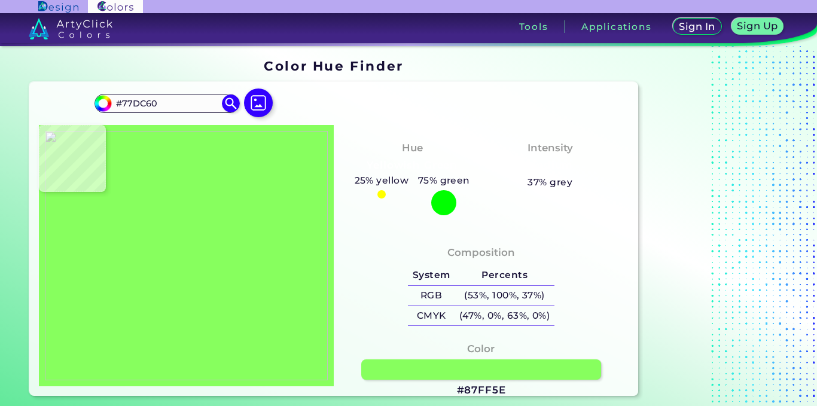
type input "#87ff5e"
type input "#87FF5E"
type input "#88ff5f"
type input "#88FF5F"
type input "#90e27d"
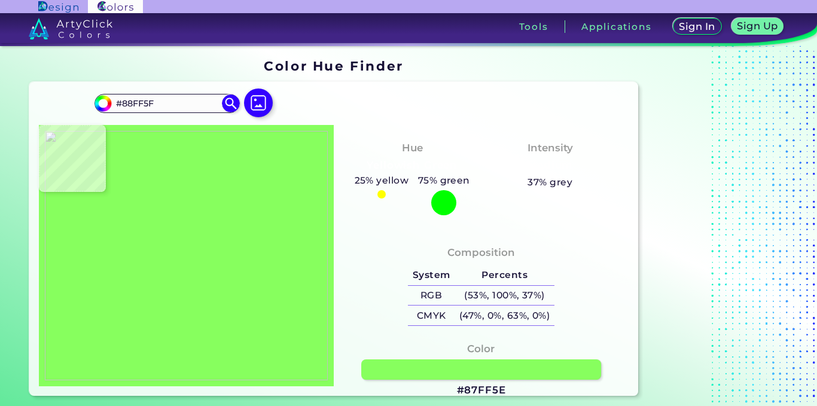
type input "#90E27D"
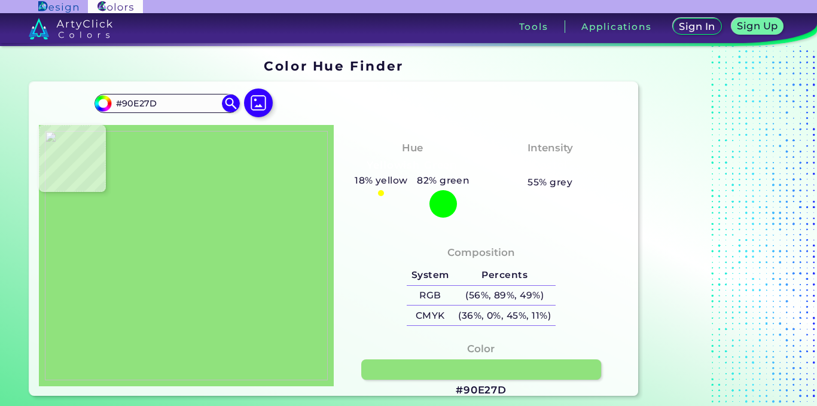
type input "#ffffff"
type input "#FFFFFF"
type input "#1bc877"
type input "#1BC877"
type input "#13e67b"
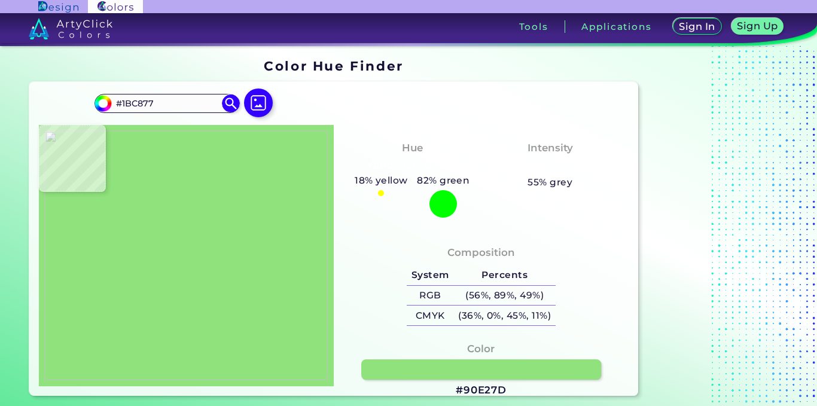
type input "#13E67B"
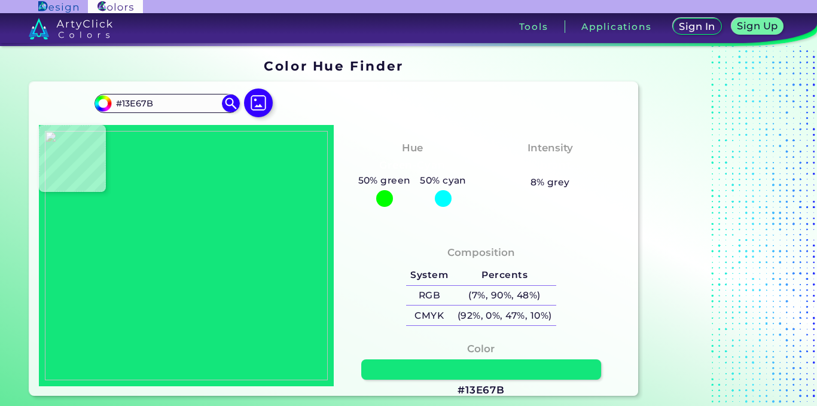
type input "#1ad37a"
type input "#1AD37A"
type input "#ffffff"
type input "#FFFFFF"
type input "#12ba6a"
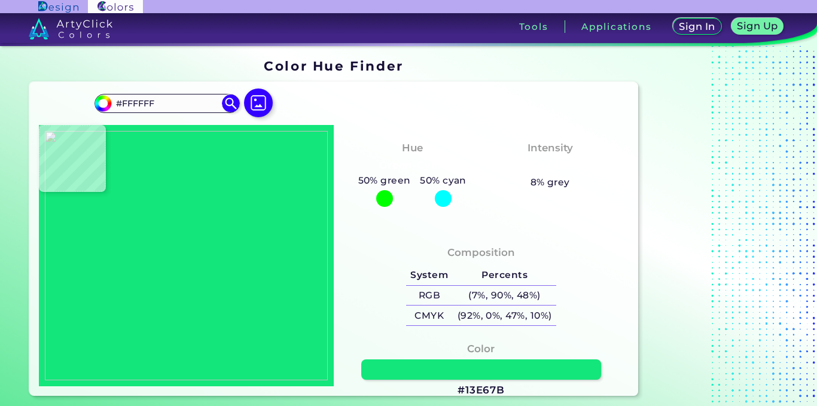
type input "#12BA6A"
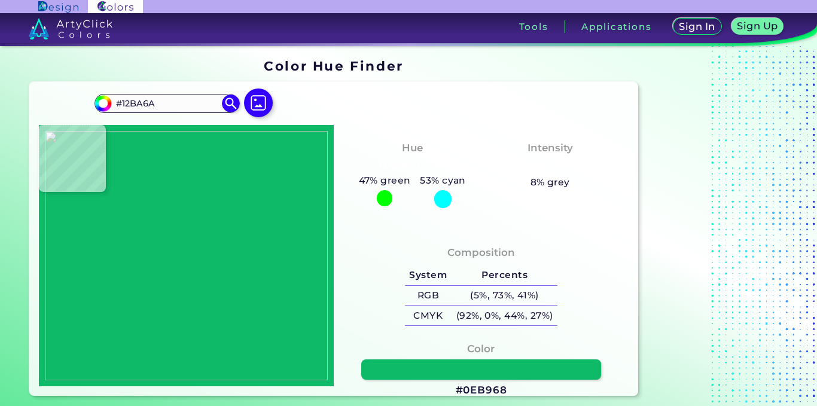
type input "#0eb968"
type input "#0EB968"
type input "#17a468"
type input "#17A468"
type input "#ffffff"
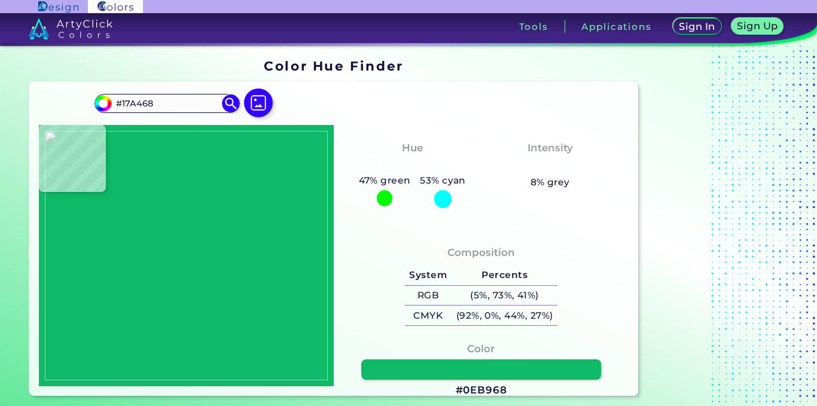
type input "#FFFFFF"
type input "#75ad71"
type input "#75AD71"
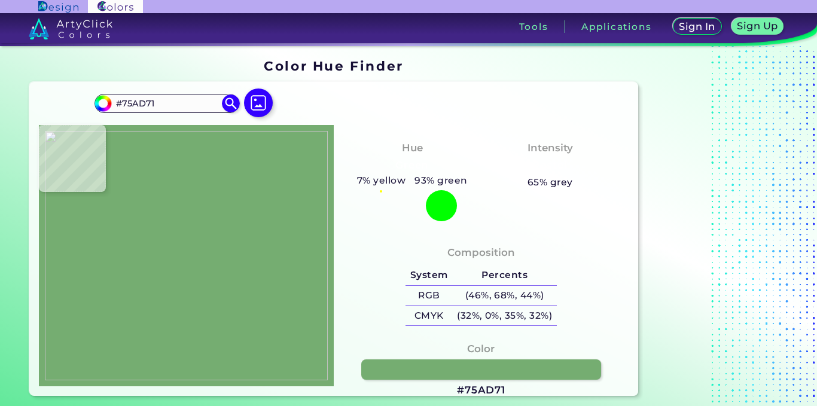
type input "#84c573"
type input "#84C573"
type input "#80bd74"
type input "#80BD74"
type input "#5e964e"
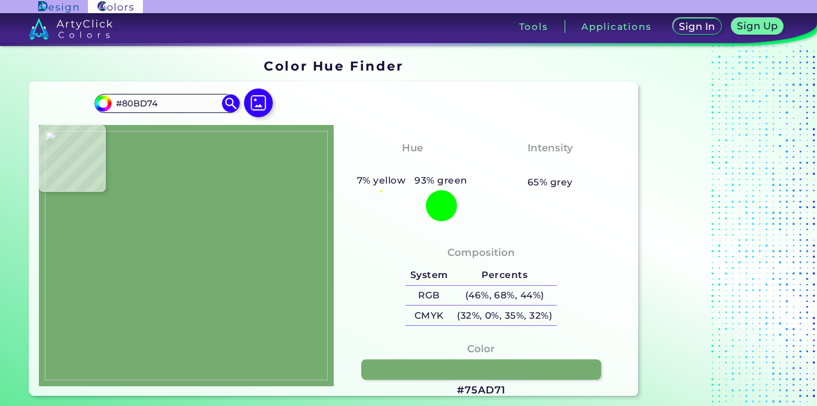
type input "#5E964E"
type input "#5a944a"
type input "#5A944A"
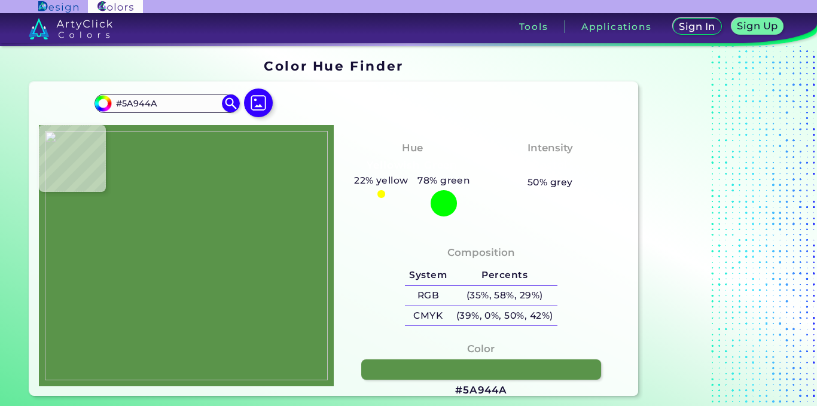
type input "#5e964e"
type input "#5E964E"
type input "#dee8de"
type input "#DEE8DE"
type input "#ffffff"
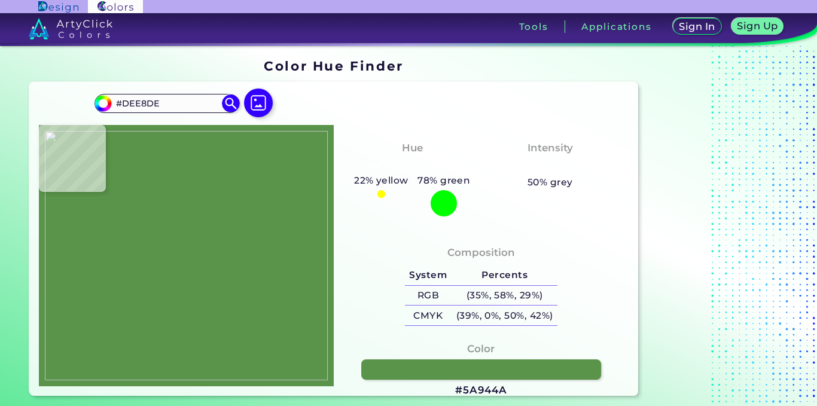
type input "#FFFFFF"
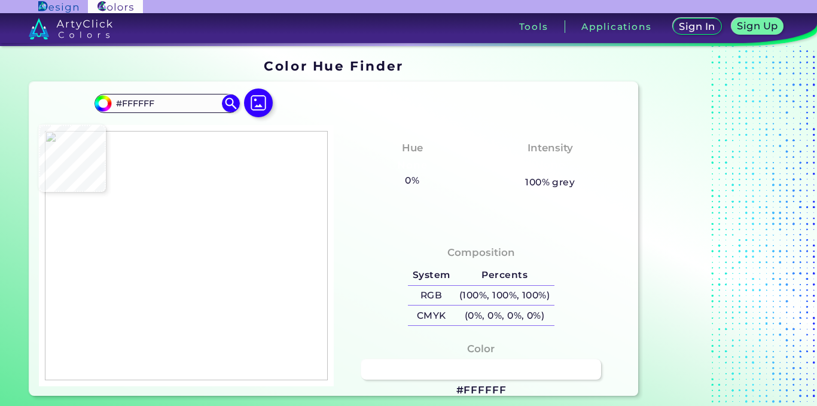
type input "#80bd74"
type input "#80BD74"
type input "#84c573"
type input "#84C573"
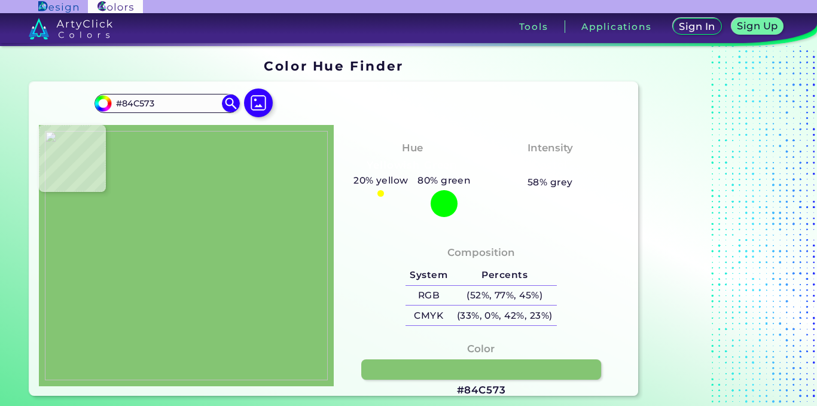
type input "#ffffff"
type input "#FFFFFF"
type input "#f8f4f0"
type input "#F8F4F0"
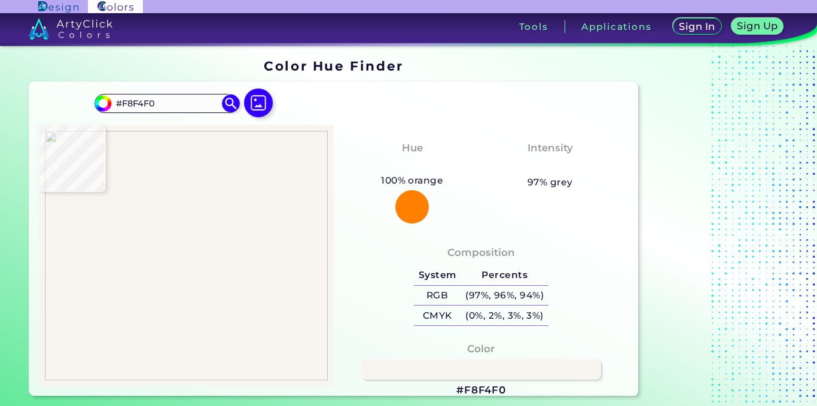
type input "#ffffff"
type input "#FFFFFF"
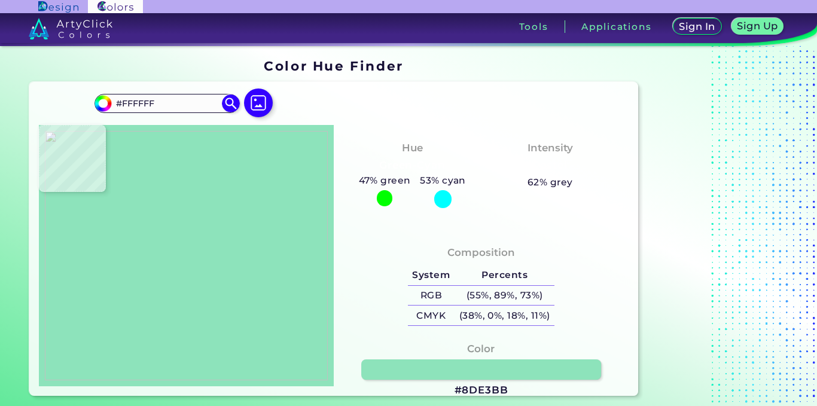
type input "#8de3bb"
type input "#8DE3BB"
type input "#13e67b"
type input "#13E67B"
type input "#1cde7d"
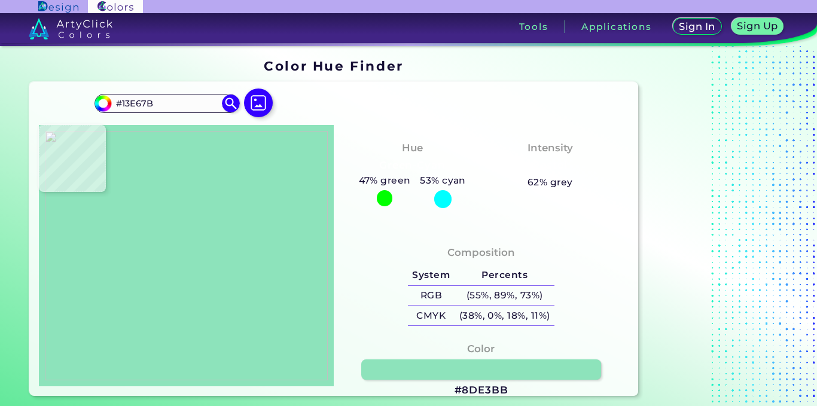
type input "#1CDE7D"
type input "#13e67b"
type input "#13E67B"
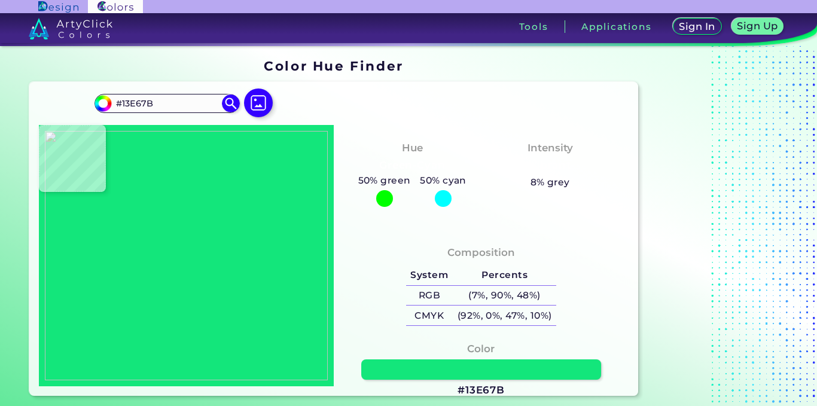
type input "#1bc877"
type input "#1BC877"
type input "#ffffff"
type input "#FFFFFF"
type input "#92e380"
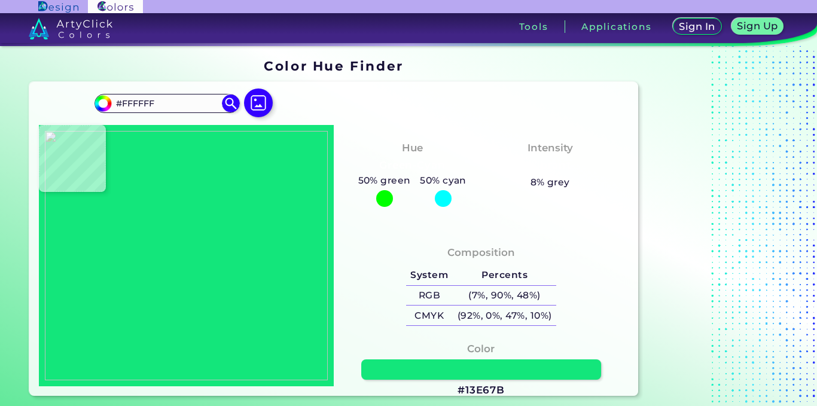
type input "#92E380"
type input "#88ff5f"
type input "#88FF5F"
type input "#87ff5e"
type input "#87FF5E"
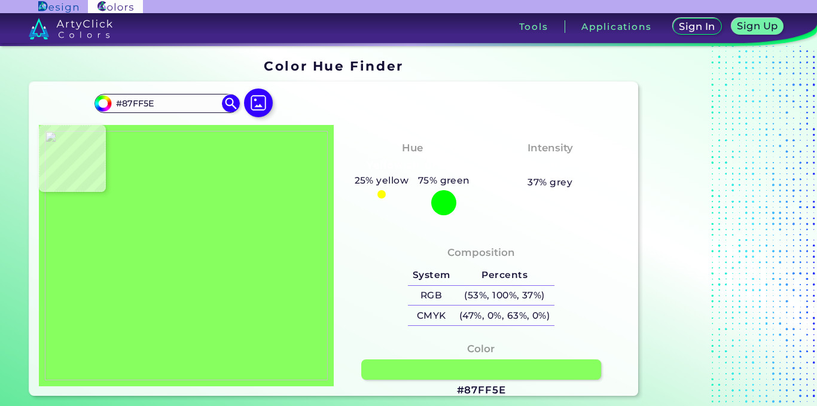
type input "#77dc60"
type input "#77DC60"
type input "#ffffff"
type input "#FFFFFF"
type input "#15776d"
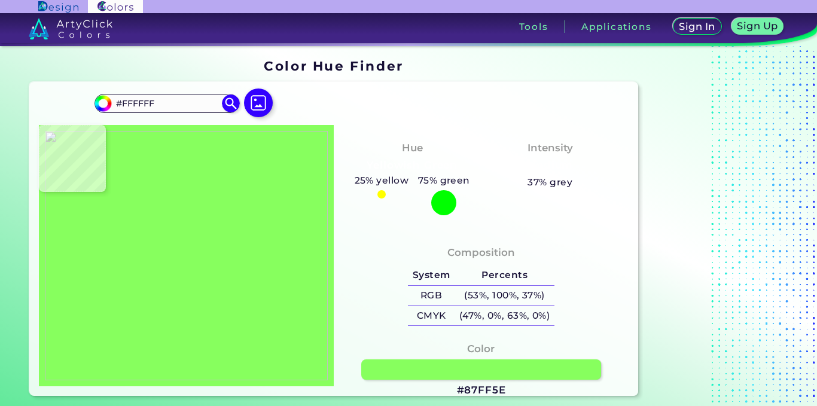
type input "#15776D"
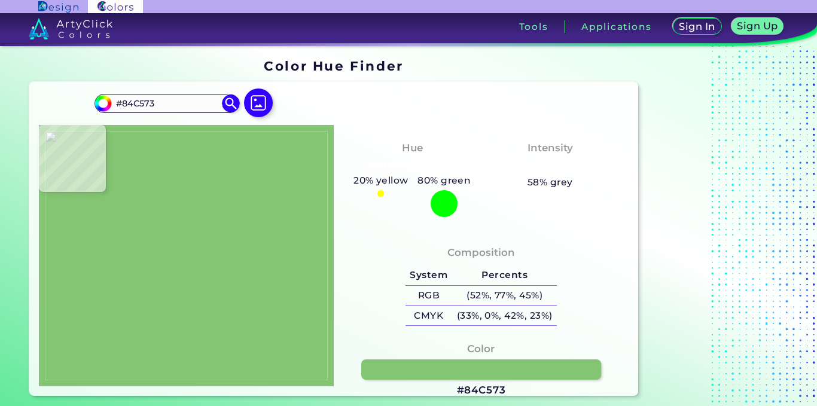
click at [226, 303] on img at bounding box center [186, 255] width 283 height 249
click at [142, 104] on input "#84C573" at bounding box center [167, 104] width 111 height 16
click at [175, 104] on input "#84C573" at bounding box center [167, 104] width 111 height 16
drag, startPoint x: 170, startPoint y: 107, endPoint x: 120, endPoint y: 106, distance: 49.7
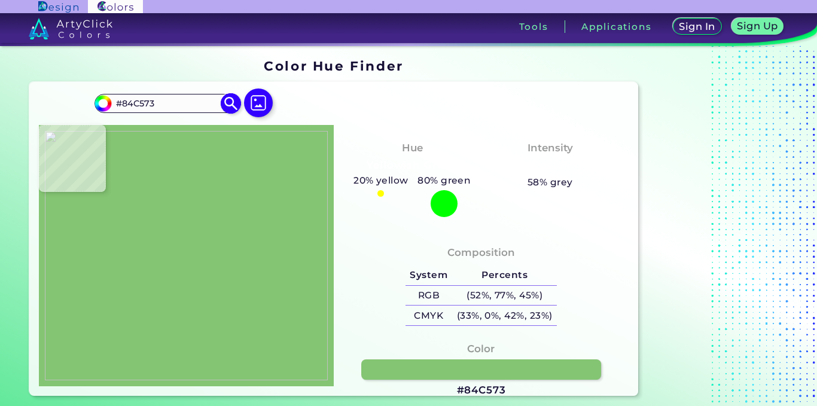
click at [120, 106] on input "#84C573" at bounding box center [167, 104] width 111 height 16
click at [153, 101] on input "#84C573" at bounding box center [167, 104] width 111 height 16
click at [235, 305] on img at bounding box center [186, 255] width 283 height 249
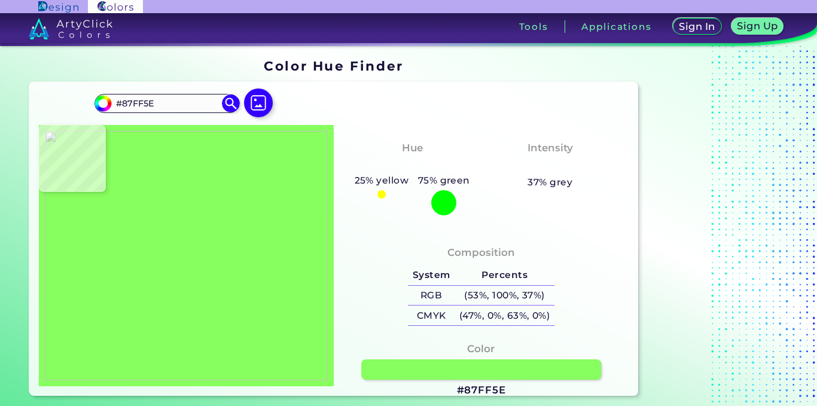
click at [252, 305] on img at bounding box center [186, 255] width 283 height 249
click at [158, 268] on img at bounding box center [186, 255] width 283 height 249
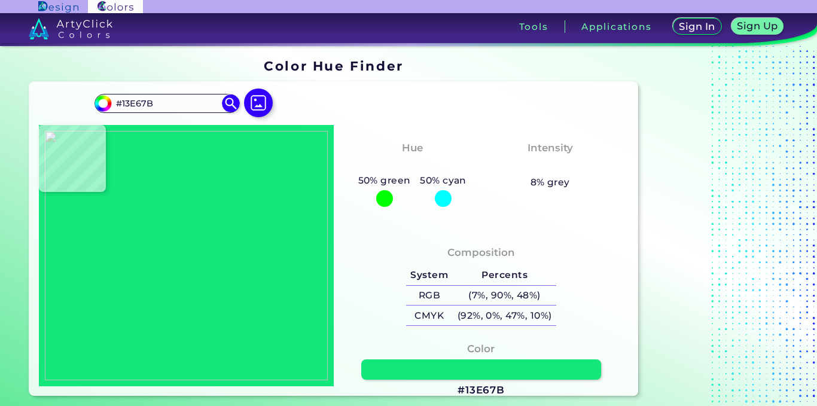
click at [159, 267] on img at bounding box center [186, 255] width 283 height 249
drag, startPoint x: 162, startPoint y: 104, endPoint x: 121, endPoint y: 108, distance: 41.0
click at [121, 108] on input "#13E67B" at bounding box center [167, 104] width 111 height 16
click at [209, 304] on img at bounding box center [186, 255] width 283 height 249
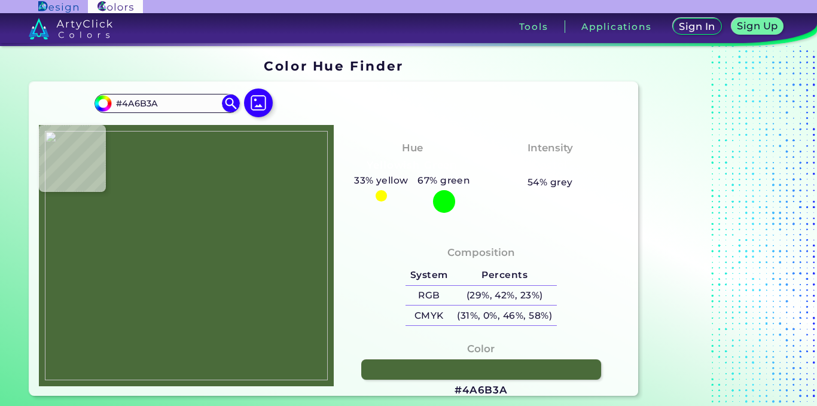
click at [209, 303] on img at bounding box center [186, 255] width 283 height 249
drag, startPoint x: 169, startPoint y: 107, endPoint x: 121, endPoint y: 108, distance: 47.9
click at [121, 108] on input "#4A6B3A" at bounding box center [167, 104] width 111 height 16
click at [251, 251] on img at bounding box center [186, 255] width 283 height 249
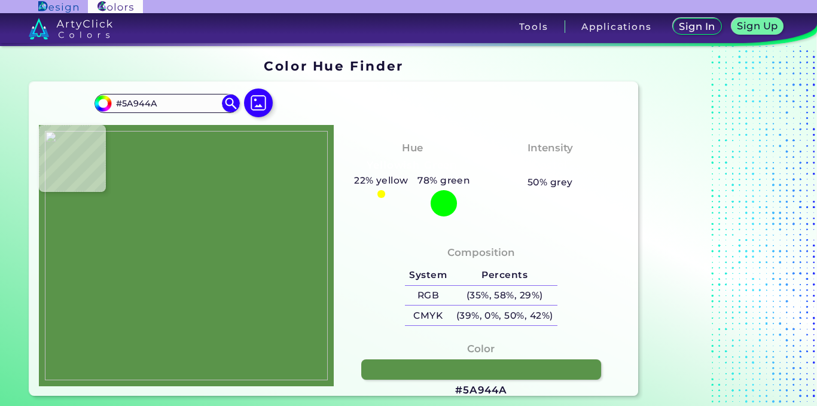
click at [217, 303] on img at bounding box center [186, 255] width 283 height 249
click at [132, 101] on input "#5A944A" at bounding box center [167, 104] width 111 height 16
click at [229, 304] on img at bounding box center [186, 255] width 283 height 249
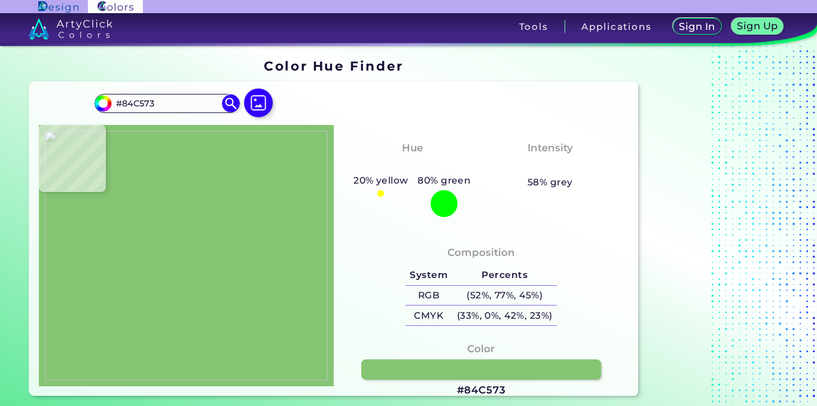
click at [226, 304] on img at bounding box center [186, 255] width 283 height 249
drag, startPoint x: 167, startPoint y: 106, endPoint x: 121, endPoint y: 106, distance: 46.1
click at [121, 106] on input "#84C573" at bounding box center [167, 104] width 111 height 16
click at [180, 108] on input "#84C573" at bounding box center [167, 104] width 111 height 16
click at [225, 303] on img at bounding box center [186, 255] width 283 height 249
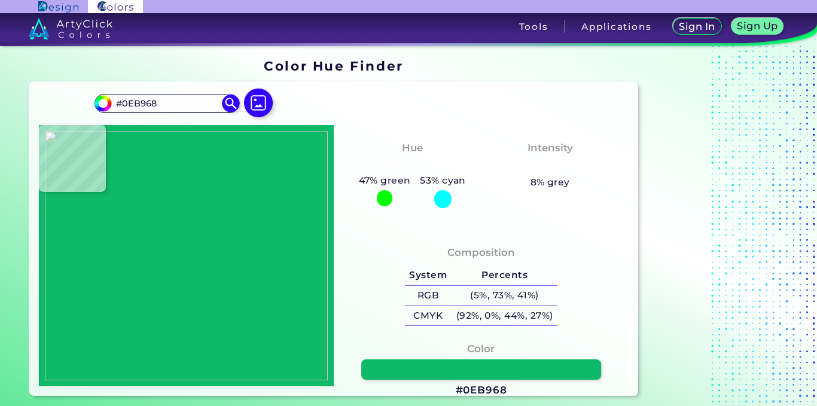
click at [234, 304] on img at bounding box center [186, 255] width 283 height 249
click at [155, 103] on input "#0EB968" at bounding box center [167, 104] width 111 height 16
click at [178, 98] on input "#0EB968" at bounding box center [167, 104] width 111 height 16
